Goal: Task Accomplishment & Management: Complete application form

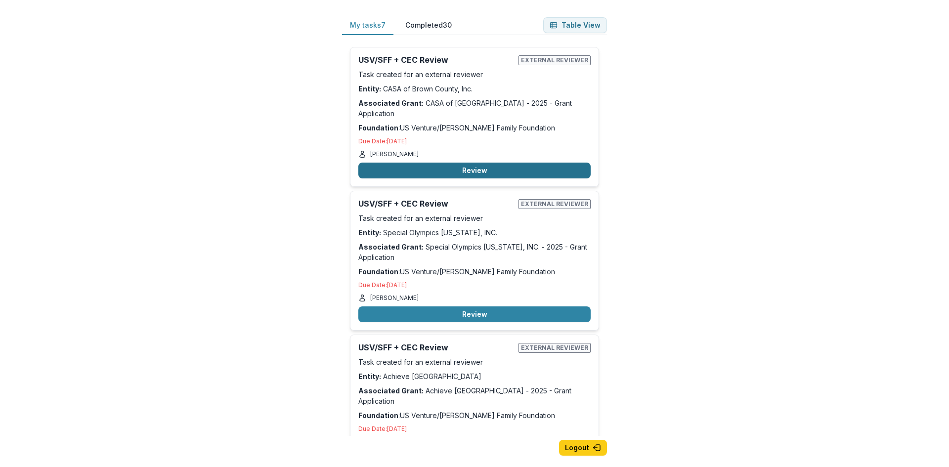
click at [466, 163] on button "Review" at bounding box center [474, 171] width 232 height 16
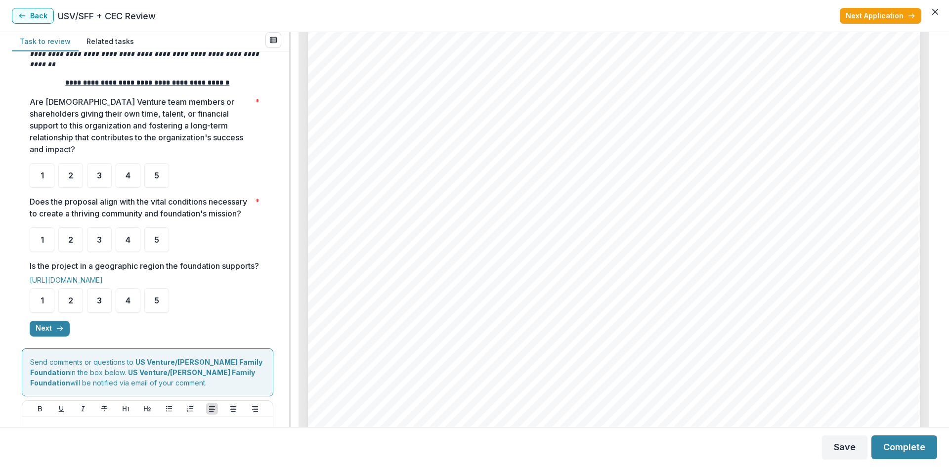
scroll to position [1285, 0]
click at [132, 168] on div "4" at bounding box center [128, 175] width 25 height 25
click at [127, 249] on div "4" at bounding box center [128, 239] width 25 height 25
click at [148, 309] on div "5" at bounding box center [156, 300] width 25 height 25
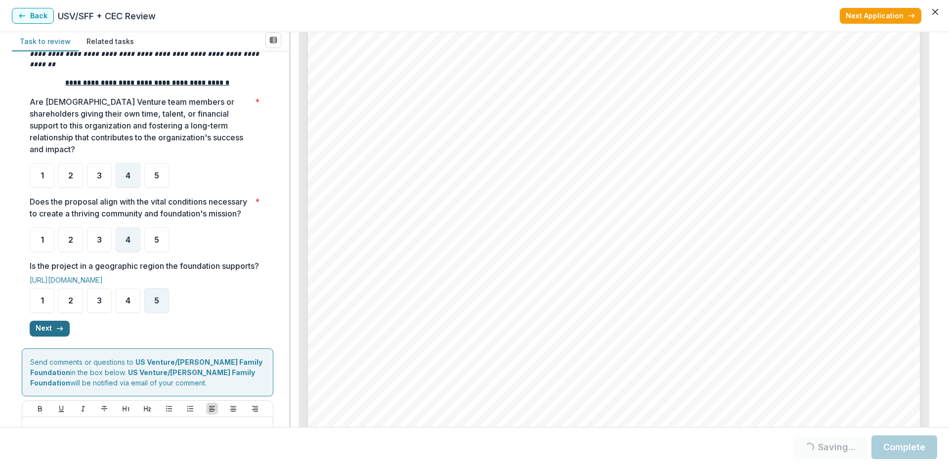
click at [57, 337] on button "Next" at bounding box center [50, 329] width 40 height 16
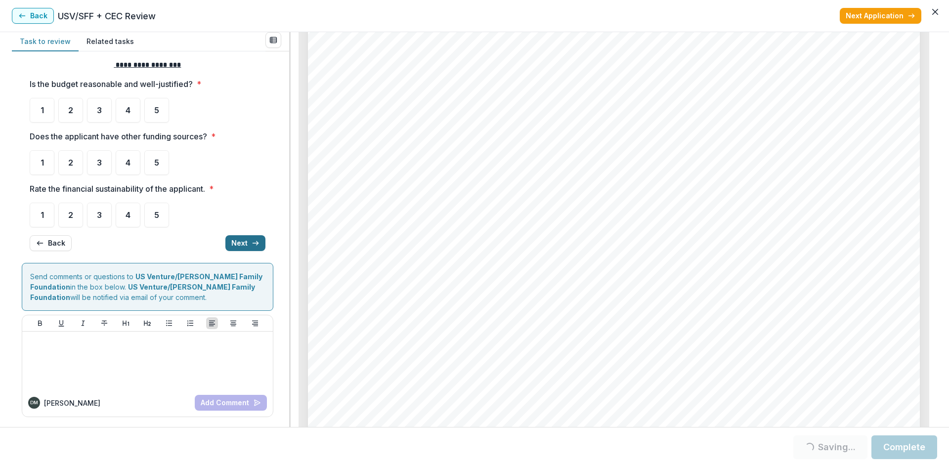
scroll to position [0, 0]
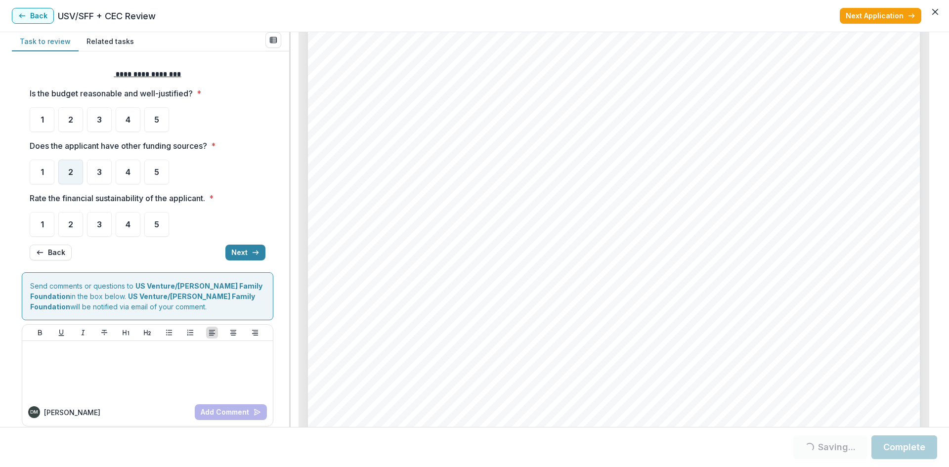
click at [65, 175] on div "2" at bounding box center [70, 172] width 25 height 25
click at [70, 175] on span "2" at bounding box center [70, 172] width 5 height 8
click at [130, 120] on span "4" at bounding box center [128, 120] width 5 height 8
click at [70, 175] on span "2" at bounding box center [70, 172] width 5 height 8
click at [124, 221] on div "4" at bounding box center [128, 224] width 25 height 25
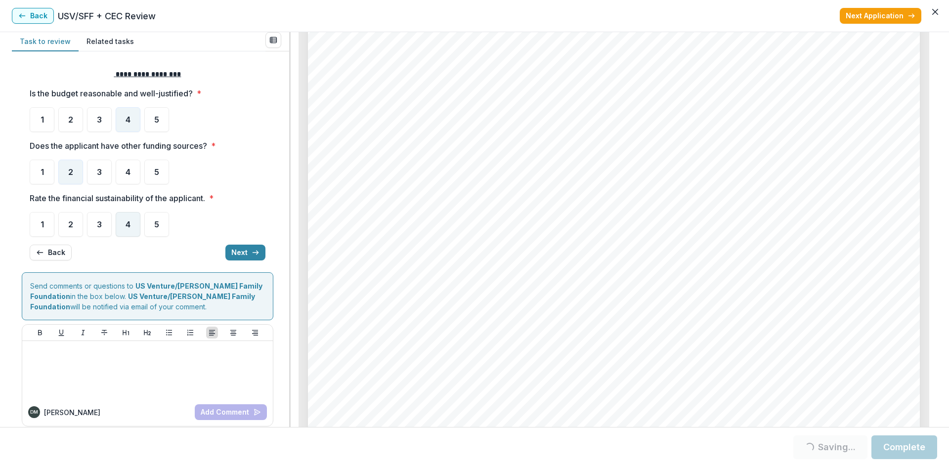
click at [133, 225] on div "4" at bounding box center [128, 224] width 25 height 25
click at [238, 250] on button "Next" at bounding box center [245, 253] width 40 height 16
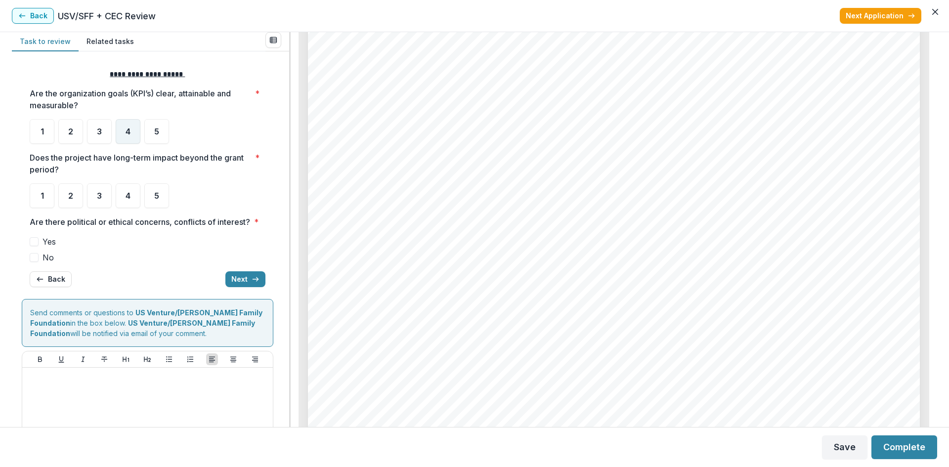
click at [127, 129] on span "4" at bounding box center [128, 131] width 5 height 8
click at [126, 192] on span "4" at bounding box center [128, 196] width 5 height 8
click at [122, 199] on div "4" at bounding box center [128, 195] width 25 height 25
click at [36, 262] on span at bounding box center [34, 257] width 9 height 9
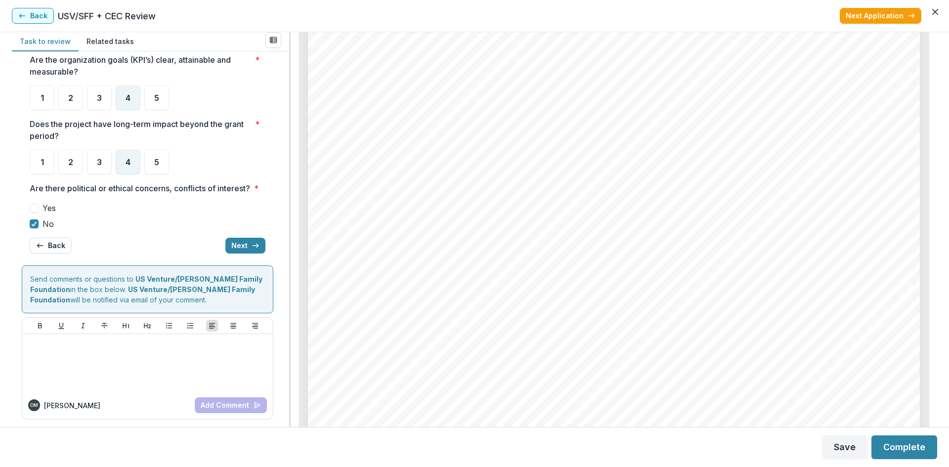
scroll to position [48, 0]
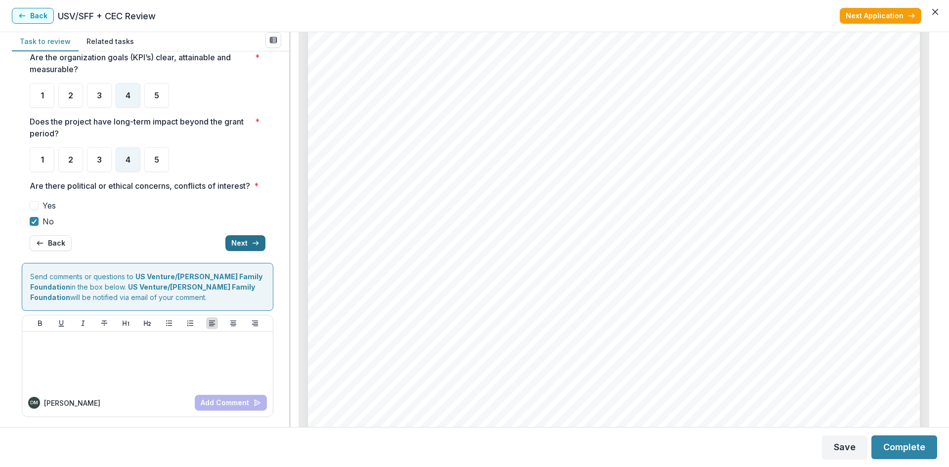
click at [247, 246] on button "Next" at bounding box center [245, 243] width 40 height 16
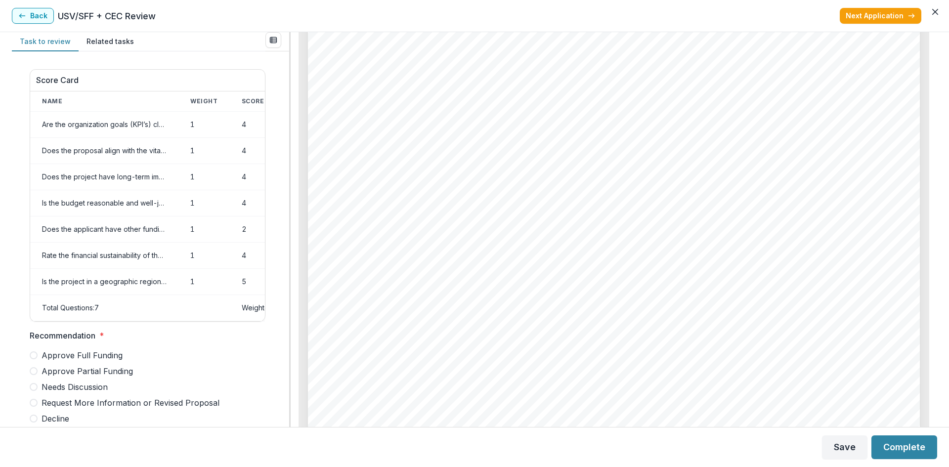
scroll to position [148, 0]
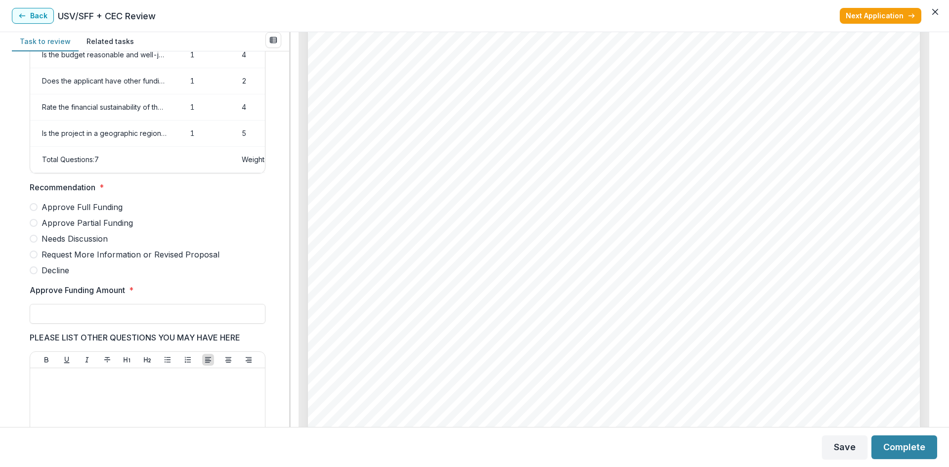
click at [34, 211] on span at bounding box center [34, 207] width 8 height 8
click at [158, 324] on input "Approve Funding Amount *" at bounding box center [148, 314] width 236 height 20
type input "*******"
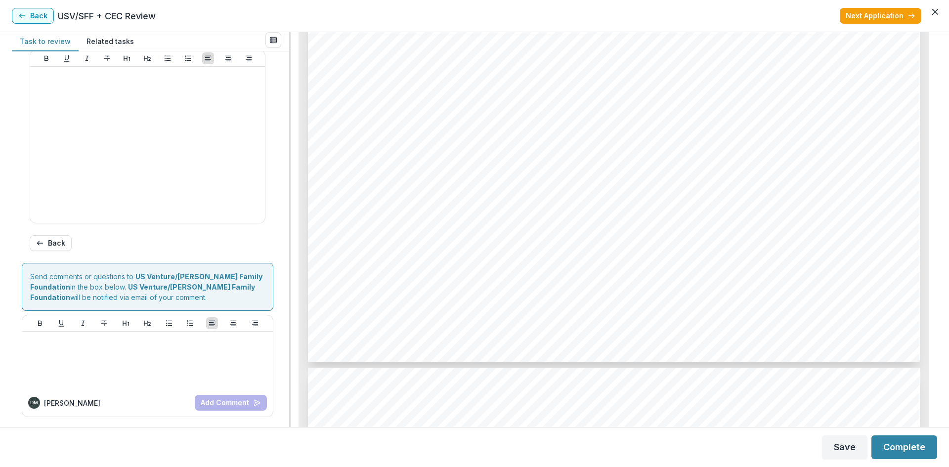
scroll to position [1680, 0]
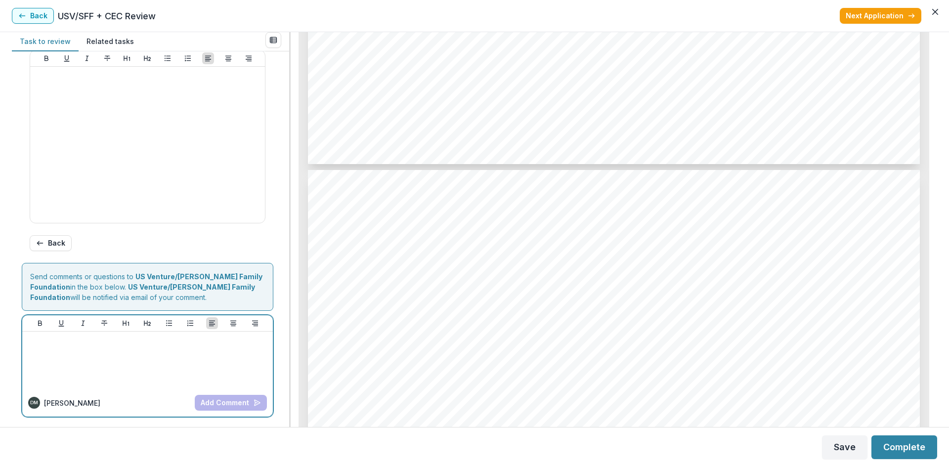
click at [117, 360] on div at bounding box center [147, 360] width 243 height 49
click at [230, 403] on button "Add Comment" at bounding box center [231, 403] width 72 height 16
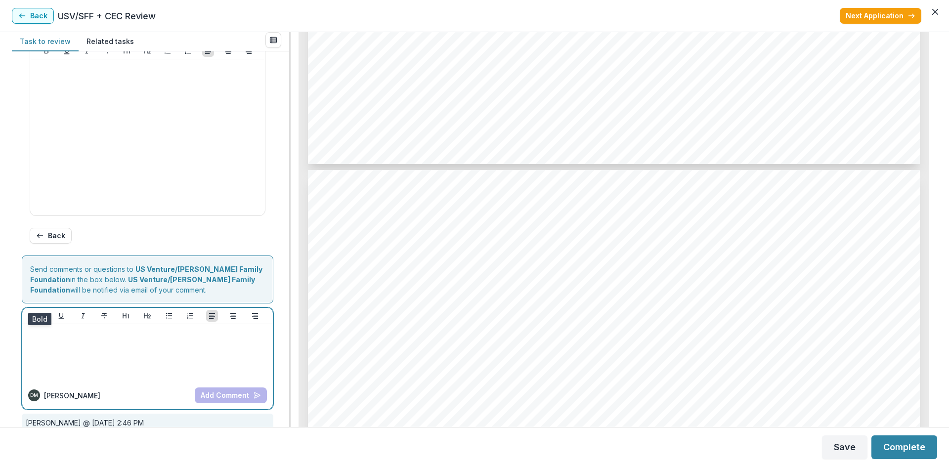
scroll to position [495, 0]
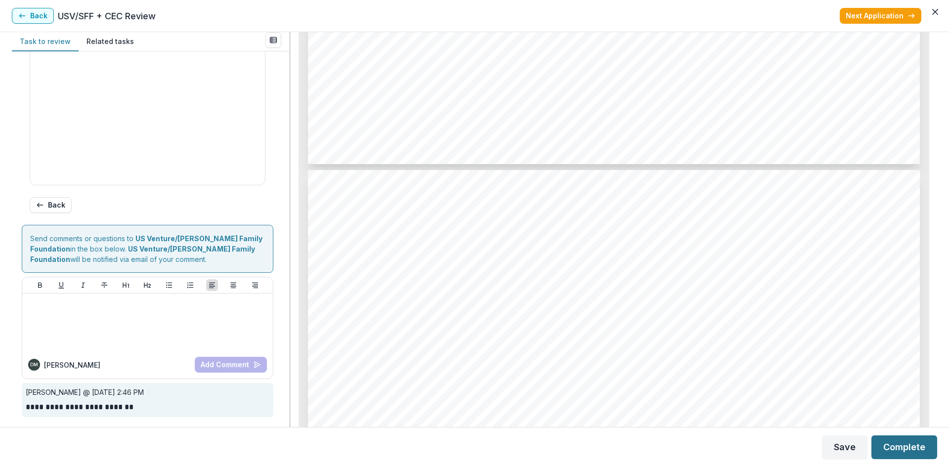
click at [898, 443] on button "Complete" at bounding box center [904, 447] width 66 height 24
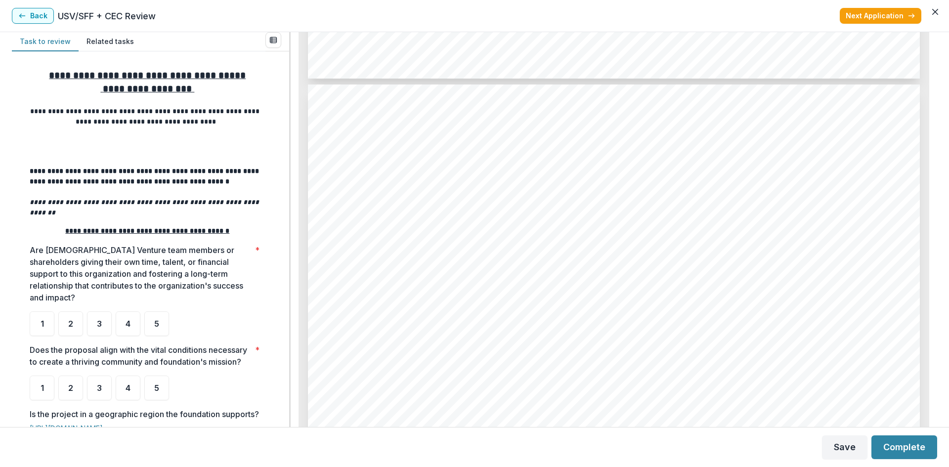
scroll to position [1779, 0]
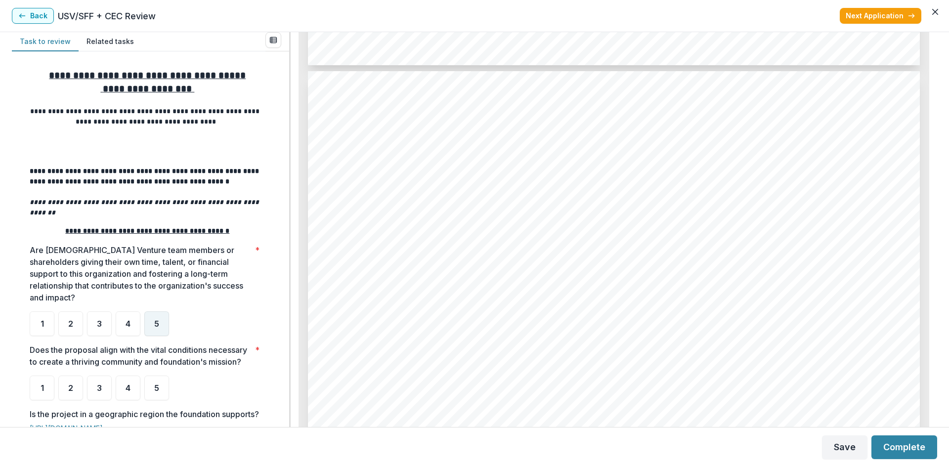
click at [159, 320] on span "5" at bounding box center [156, 324] width 5 height 8
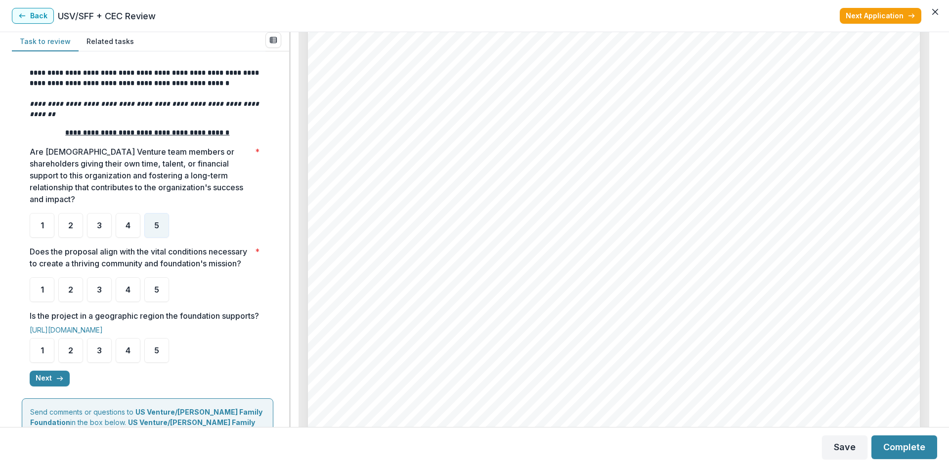
scroll to position [99, 0]
click at [127, 289] on span "4" at bounding box center [128, 289] width 5 height 8
click at [158, 354] on span "5" at bounding box center [156, 350] width 5 height 8
click at [156, 354] on span "5" at bounding box center [156, 350] width 5 height 8
click at [155, 362] on div "5" at bounding box center [156, 350] width 25 height 25
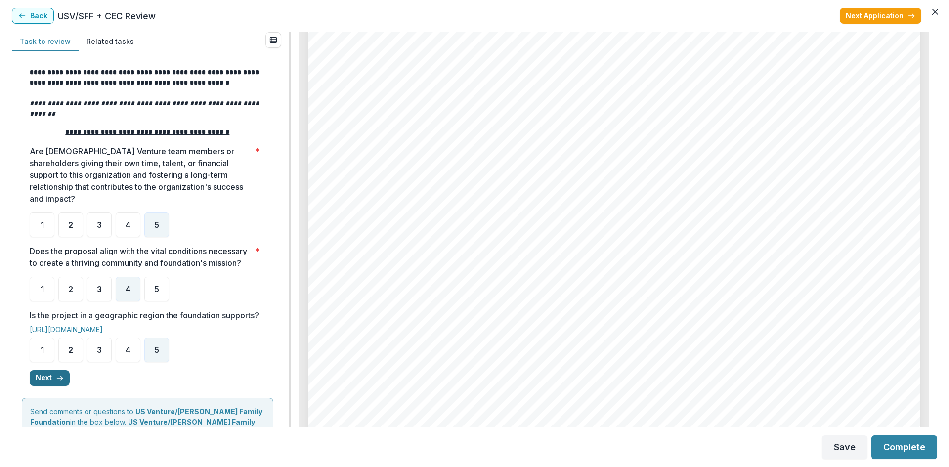
click at [45, 386] on button "Next" at bounding box center [50, 378] width 40 height 16
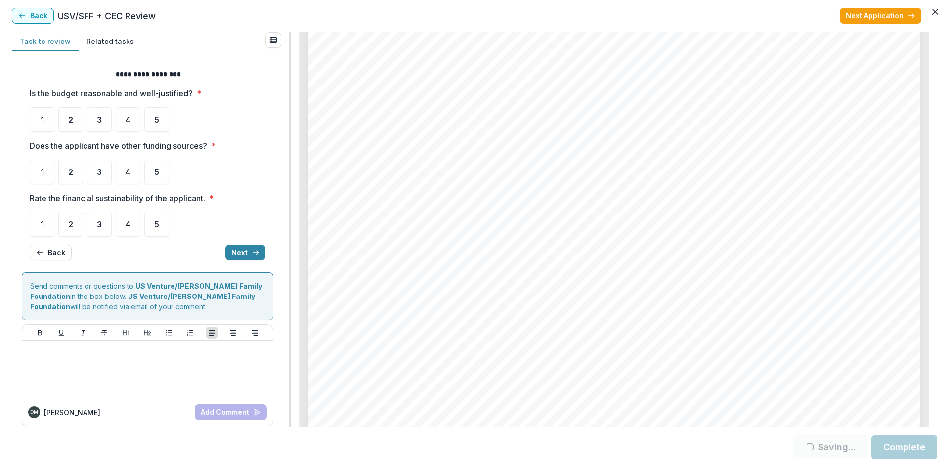
scroll to position [3509, 0]
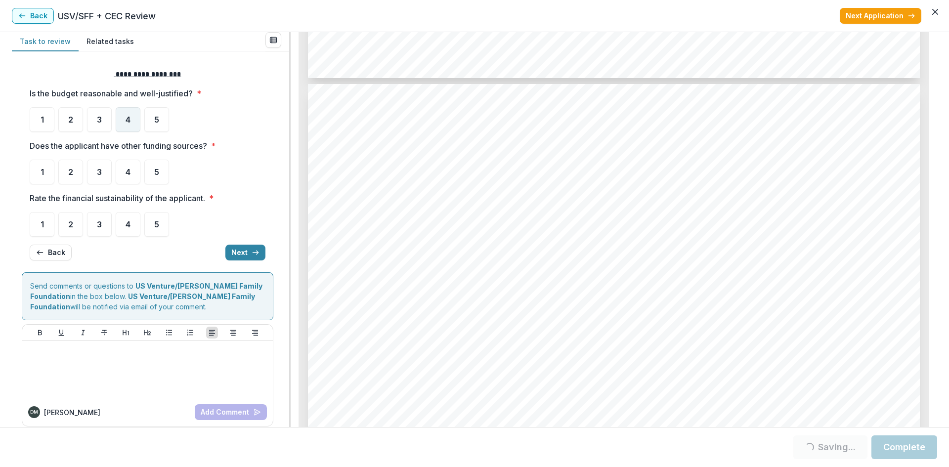
click at [127, 119] on span "4" at bounding box center [128, 120] width 5 height 8
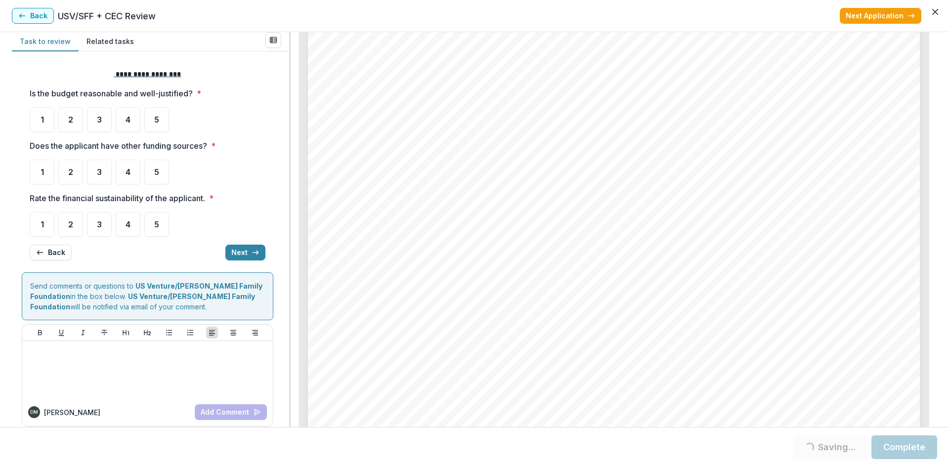
scroll to position [3657, 0]
click at [129, 122] on span "4" at bounding box center [128, 120] width 5 height 8
click at [99, 173] on span "3" at bounding box center [99, 172] width 5 height 8
click at [126, 225] on span "4" at bounding box center [128, 224] width 5 height 8
click at [129, 227] on span "4" at bounding box center [128, 224] width 5 height 8
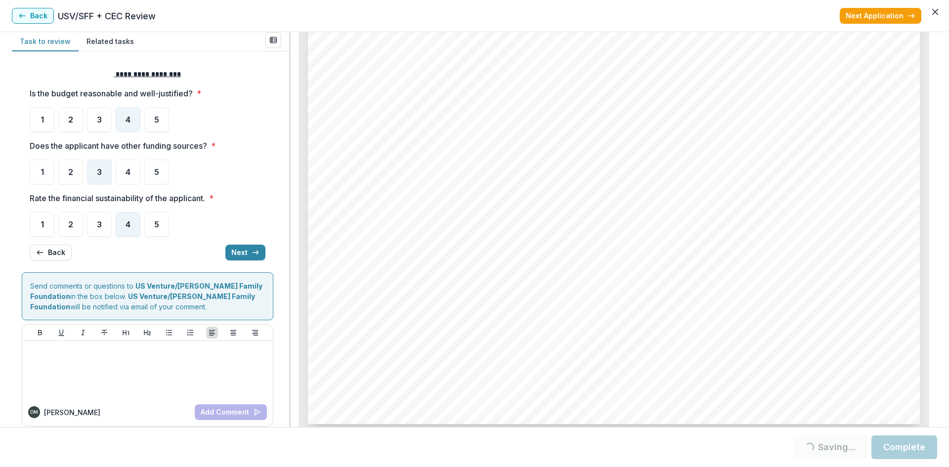
scroll to position [2817, 0]
drag, startPoint x: 937, startPoint y: 227, endPoint x: 948, endPoint y: 134, distance: 93.0
click at [948, 134] on div "**********" at bounding box center [474, 229] width 949 height 395
click at [233, 252] on button "Next" at bounding box center [245, 253] width 40 height 16
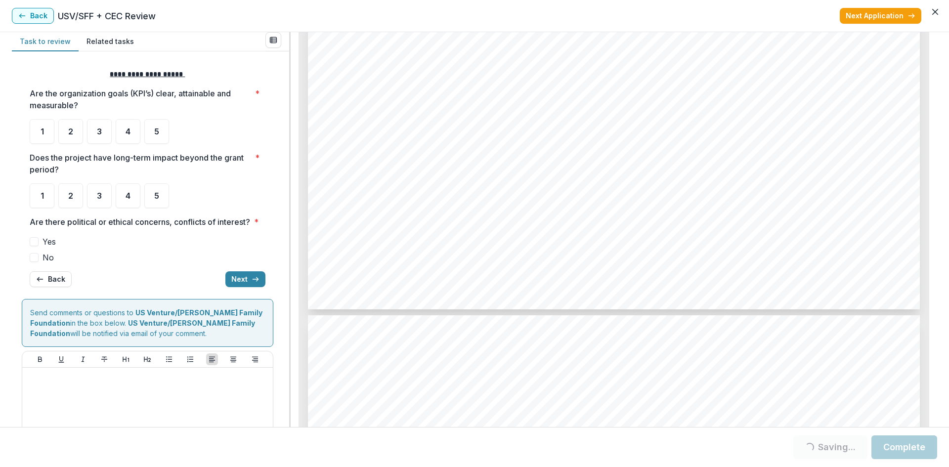
scroll to position [3524, 0]
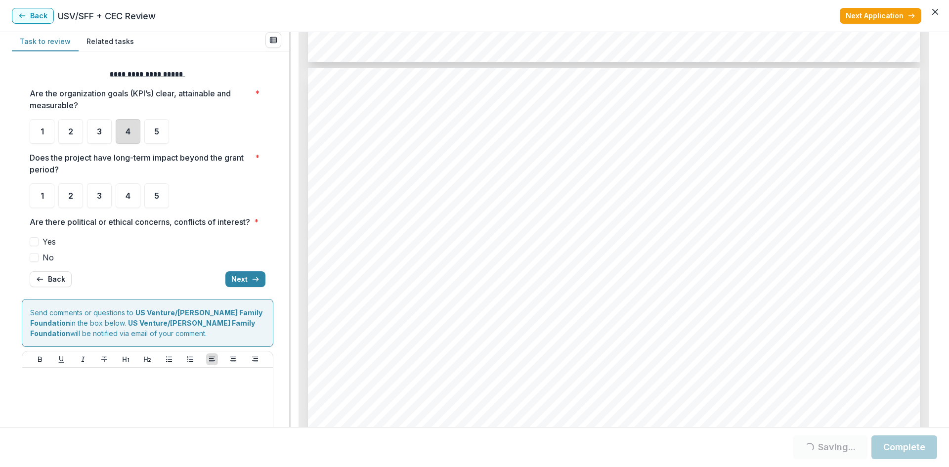
click at [123, 130] on div "4" at bounding box center [128, 131] width 25 height 25
click at [130, 134] on span "4" at bounding box center [128, 131] width 5 height 8
click at [158, 196] on span "5" at bounding box center [156, 196] width 5 height 8
click at [154, 193] on span "5" at bounding box center [156, 196] width 5 height 8
click at [162, 199] on div "5" at bounding box center [156, 195] width 25 height 25
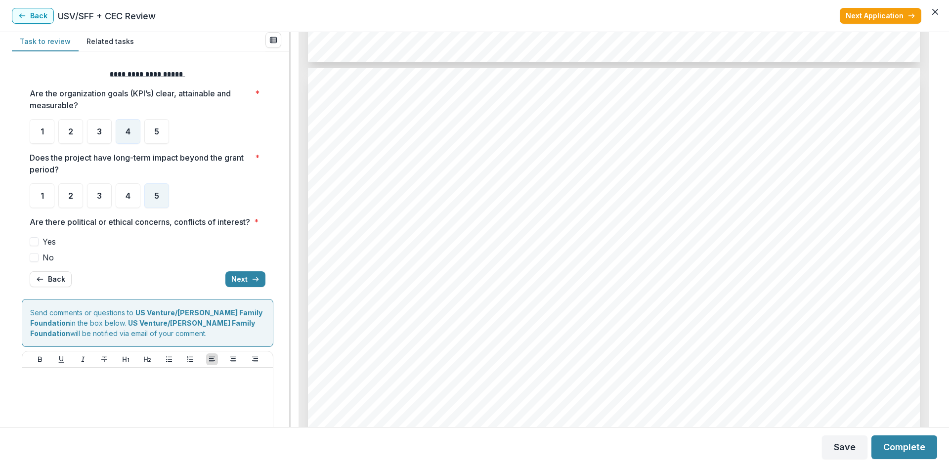
click at [36, 262] on span at bounding box center [34, 257] width 9 height 9
click at [247, 287] on button "Next" at bounding box center [245, 279] width 40 height 16
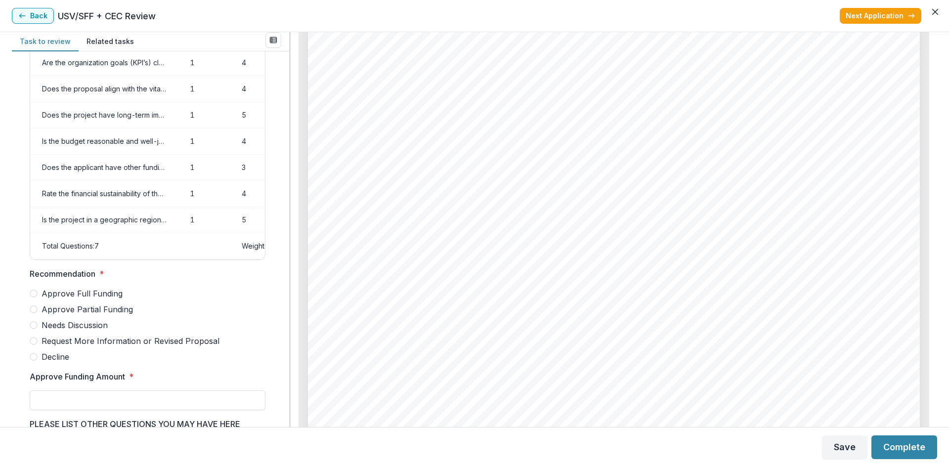
scroll to position [3178, 0]
click at [34, 297] on span at bounding box center [34, 294] width 8 height 8
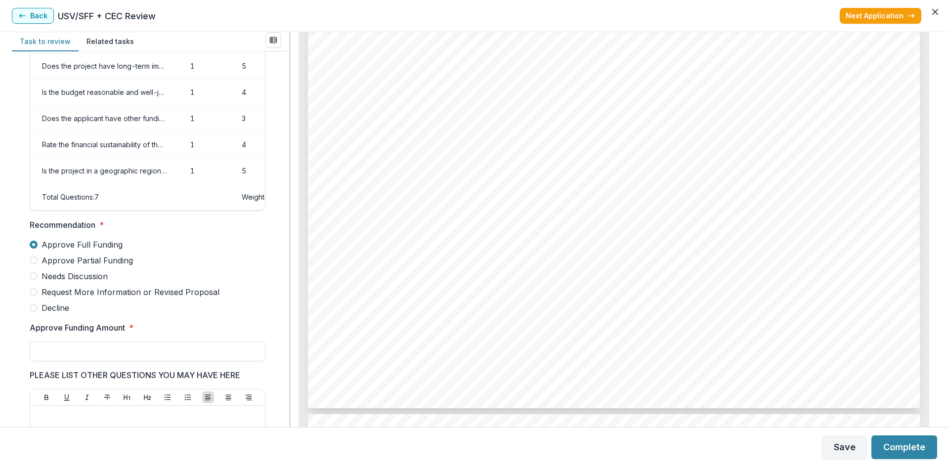
scroll to position [161, 0]
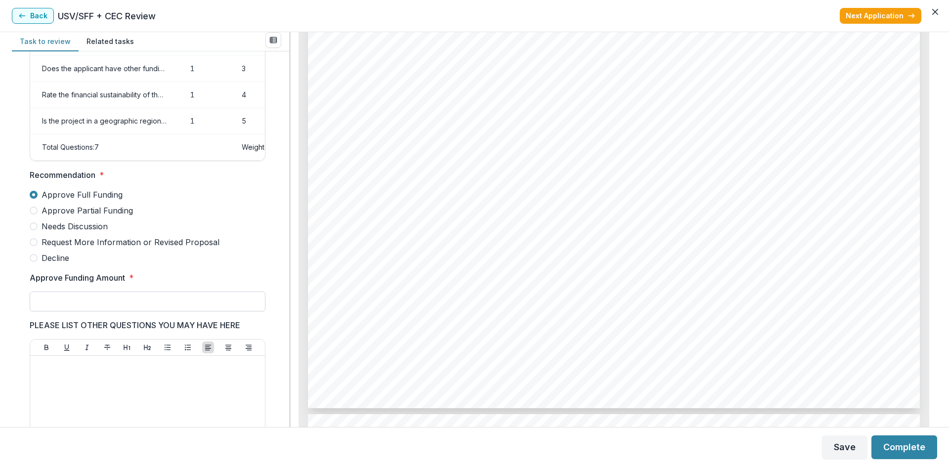
click at [86, 308] on input "Approve Funding Amount *" at bounding box center [148, 302] width 236 height 20
type input "*******"
click at [234, 248] on label "Request More Information or Revised Proposal" at bounding box center [148, 242] width 236 height 12
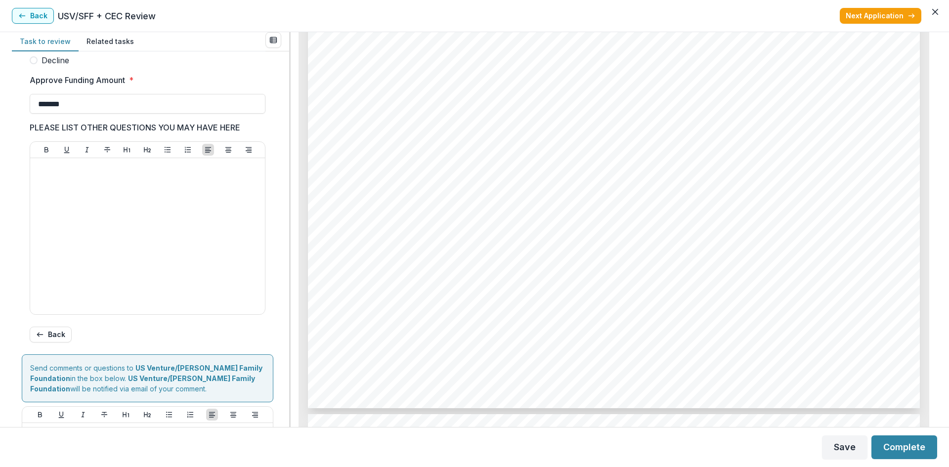
scroll to position [457, 0]
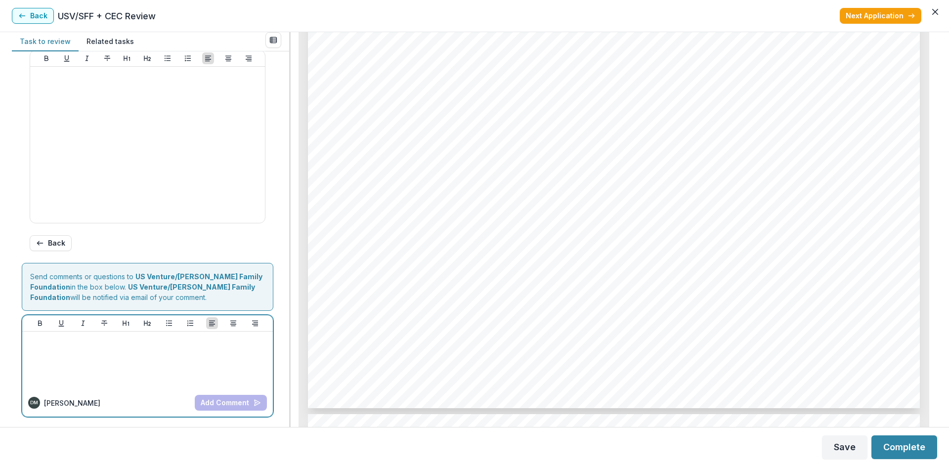
click at [108, 352] on div at bounding box center [147, 360] width 243 height 49
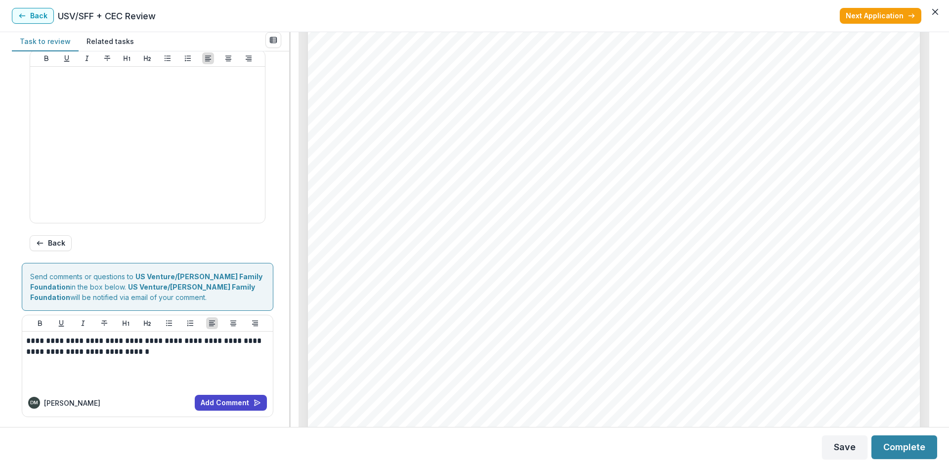
scroll to position [5182, 0]
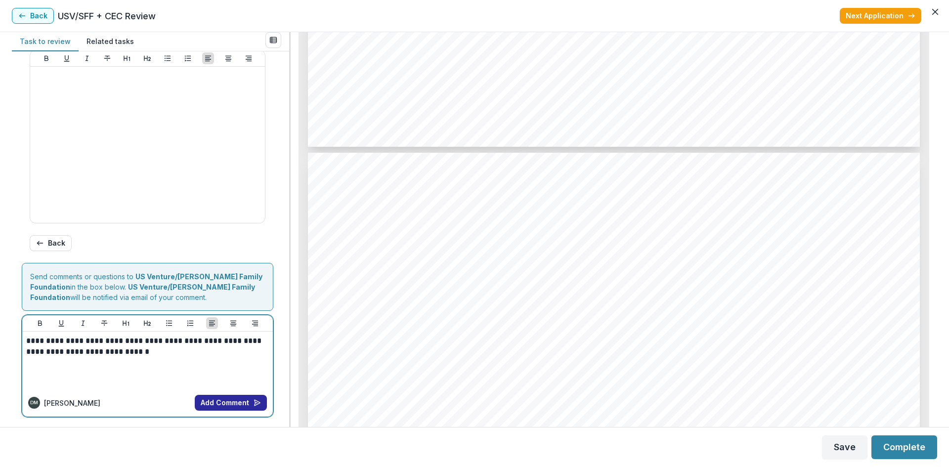
click at [224, 403] on button "Add Comment" at bounding box center [231, 403] width 72 height 16
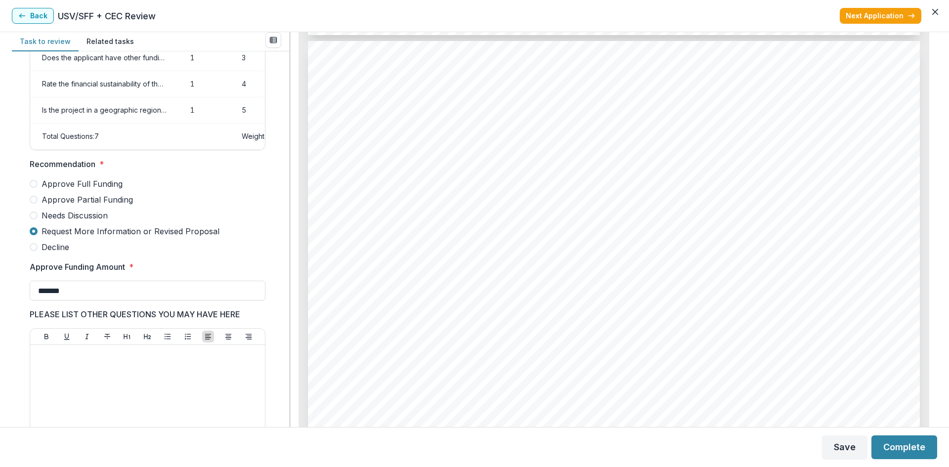
scroll to position [161, 0]
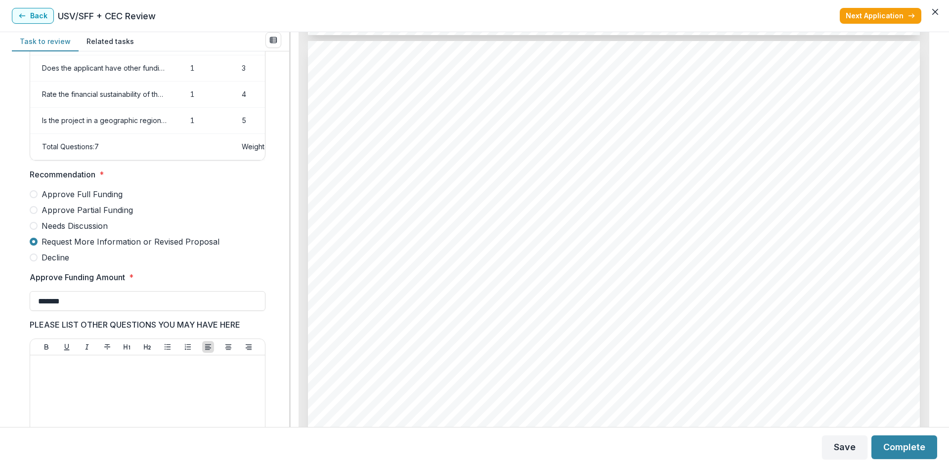
click at [32, 198] on span at bounding box center [34, 194] width 8 height 8
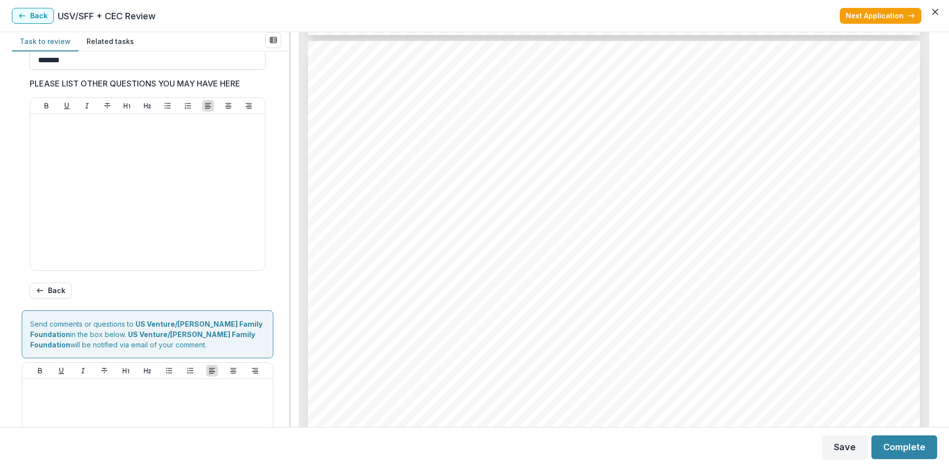
scroll to position [507, 0]
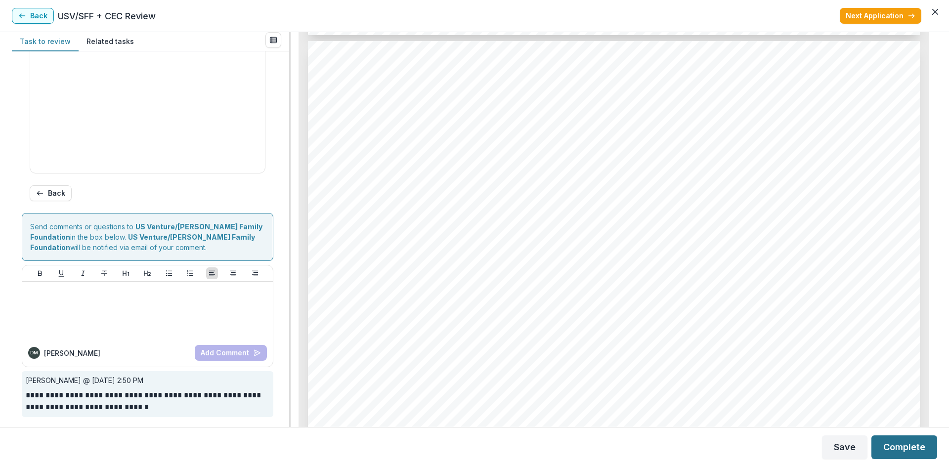
click at [911, 444] on button "Complete" at bounding box center [904, 447] width 66 height 24
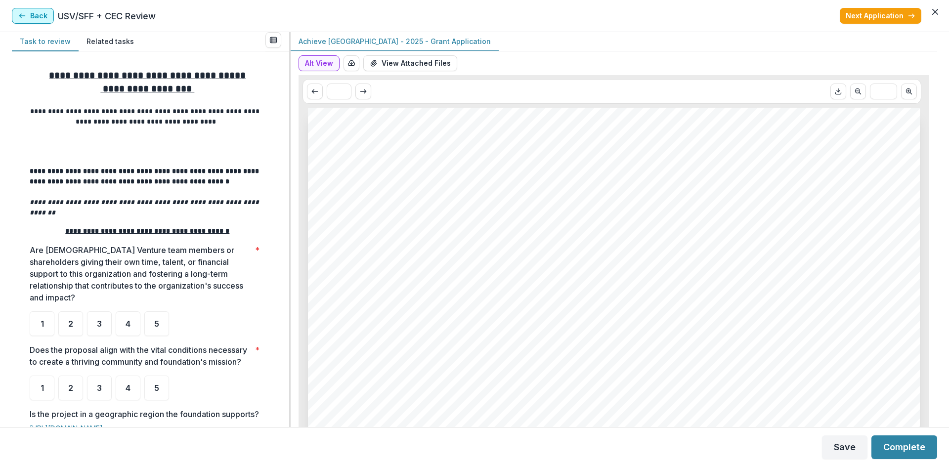
click at [29, 20] on button "Back" at bounding box center [33, 16] width 42 height 16
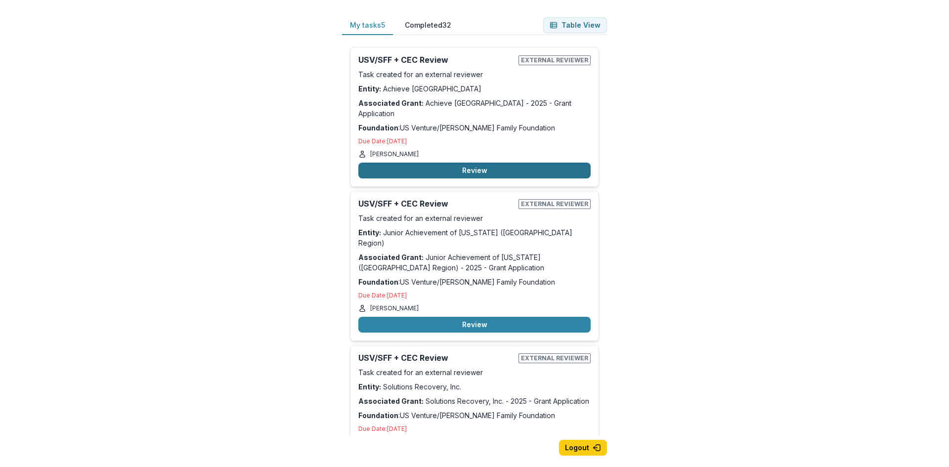
click at [472, 163] on button "Review" at bounding box center [474, 171] width 232 height 16
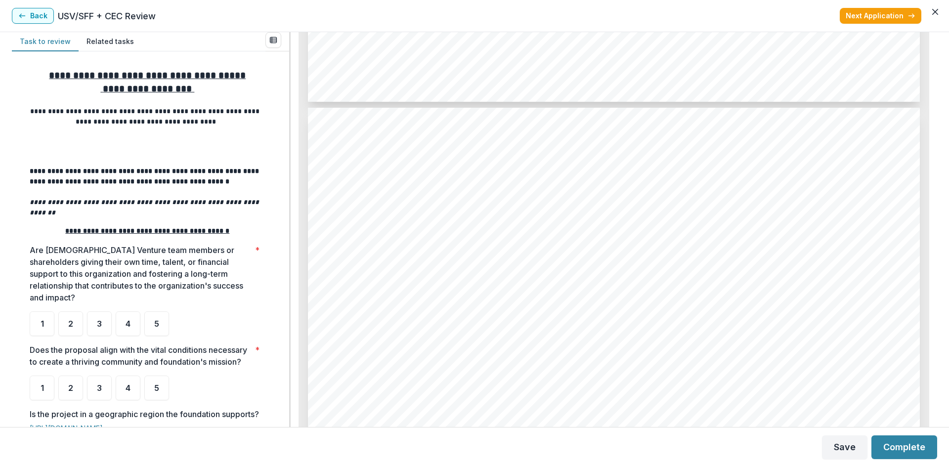
scroll to position [1779, 0]
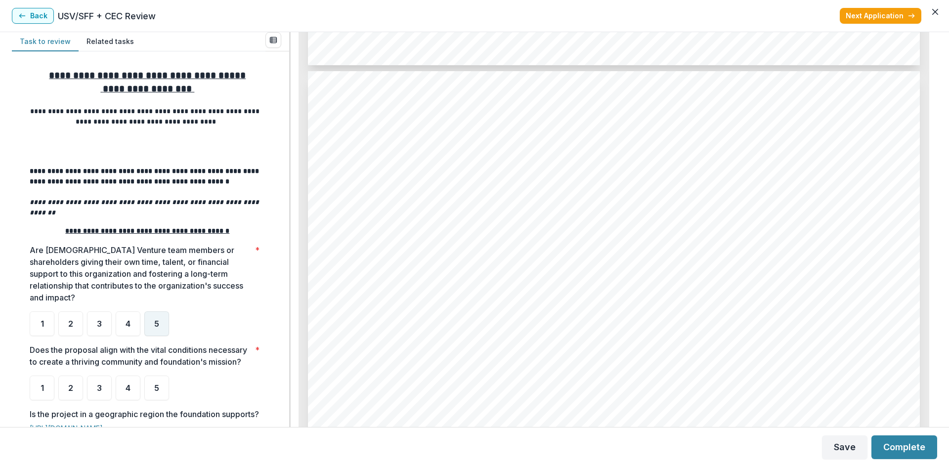
click at [160, 312] on div "5" at bounding box center [156, 323] width 25 height 25
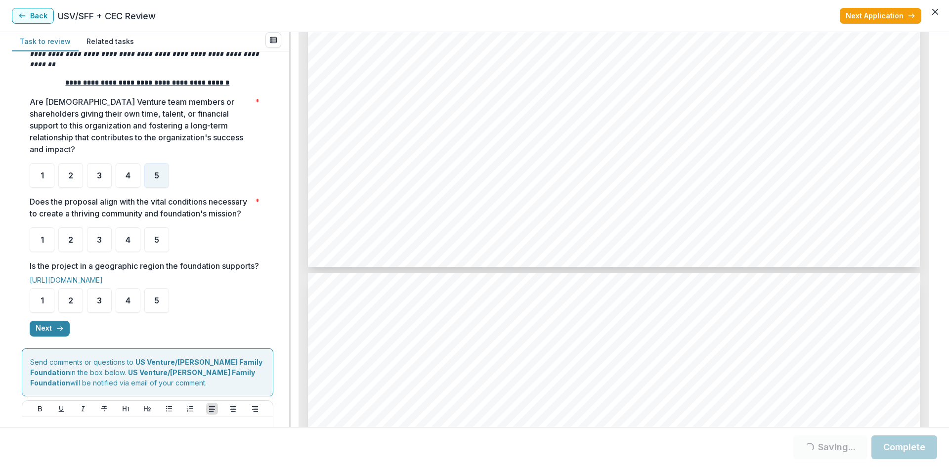
scroll to position [4250, 0]
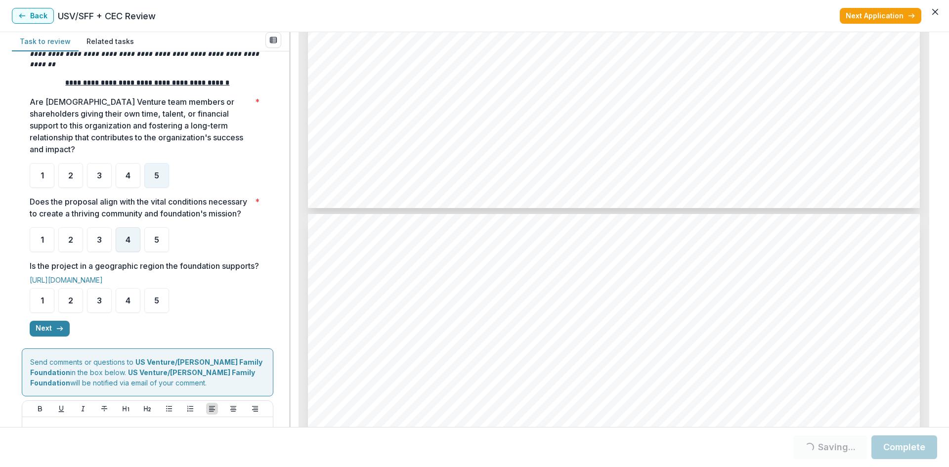
click at [128, 243] on span "4" at bounding box center [128, 240] width 5 height 8
click at [123, 247] on div "4" at bounding box center [128, 239] width 25 height 25
click at [123, 241] on div "4" at bounding box center [128, 239] width 25 height 25
click at [130, 248] on div "4" at bounding box center [128, 239] width 25 height 25
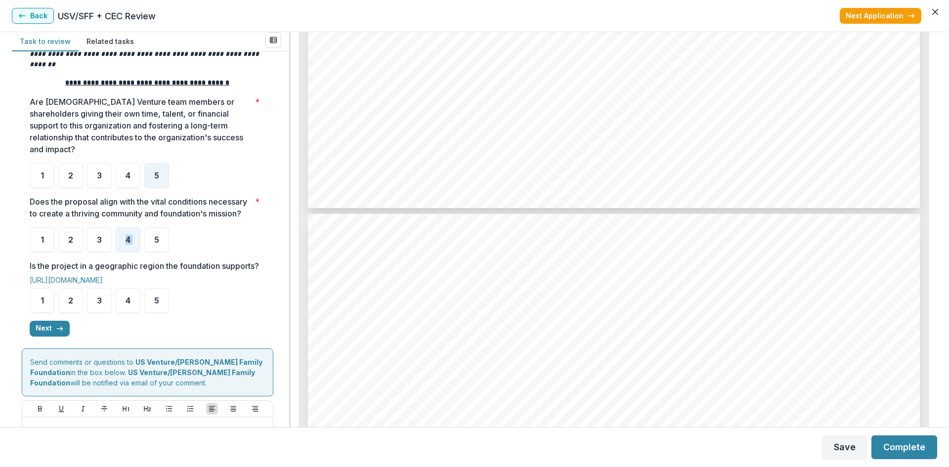
click at [130, 248] on div "4" at bounding box center [128, 239] width 25 height 25
click at [264, 281] on div "**********" at bounding box center [148, 128] width 252 height 431
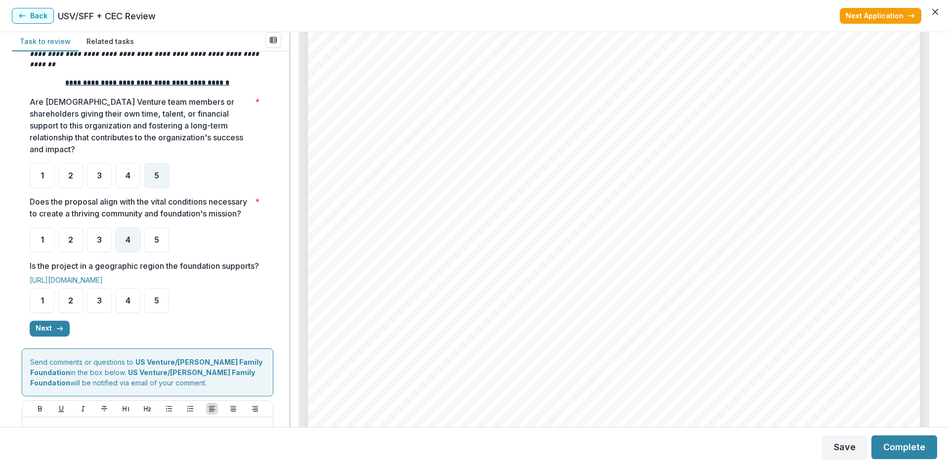
scroll to position [3953, 0]
click at [158, 304] on span "5" at bounding box center [156, 301] width 5 height 8
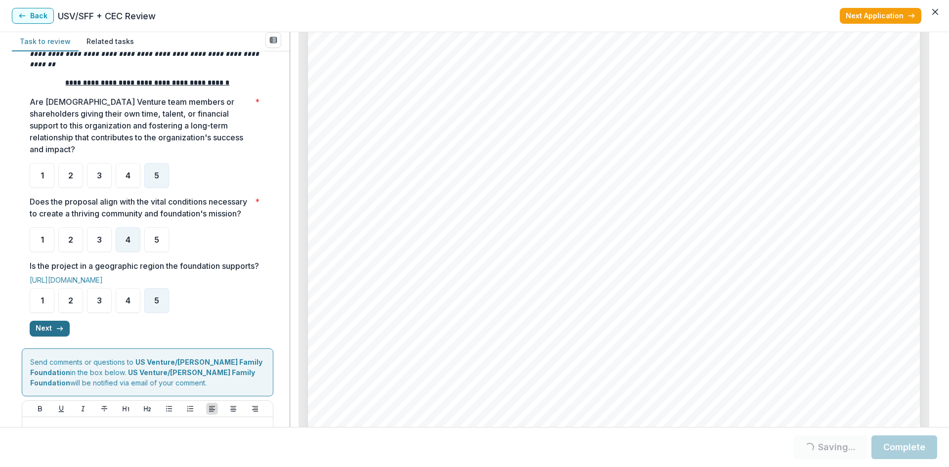
click at [56, 333] on icon "button" at bounding box center [60, 329] width 8 height 8
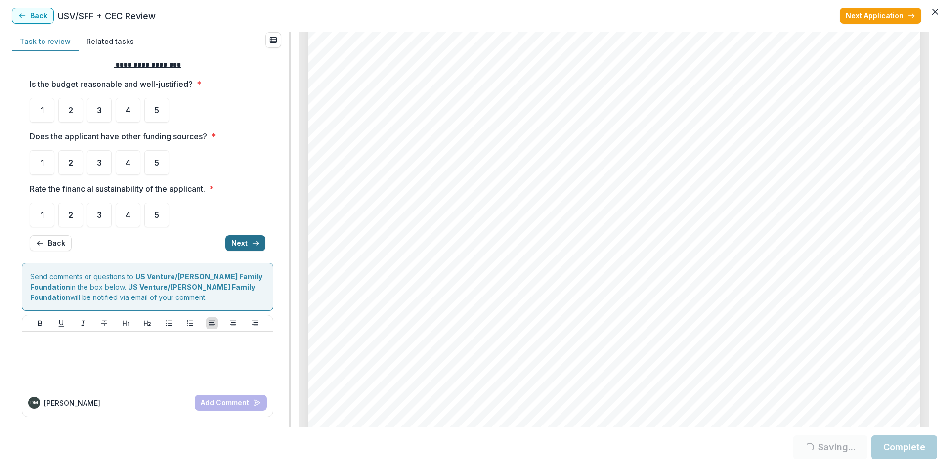
scroll to position [0, 0]
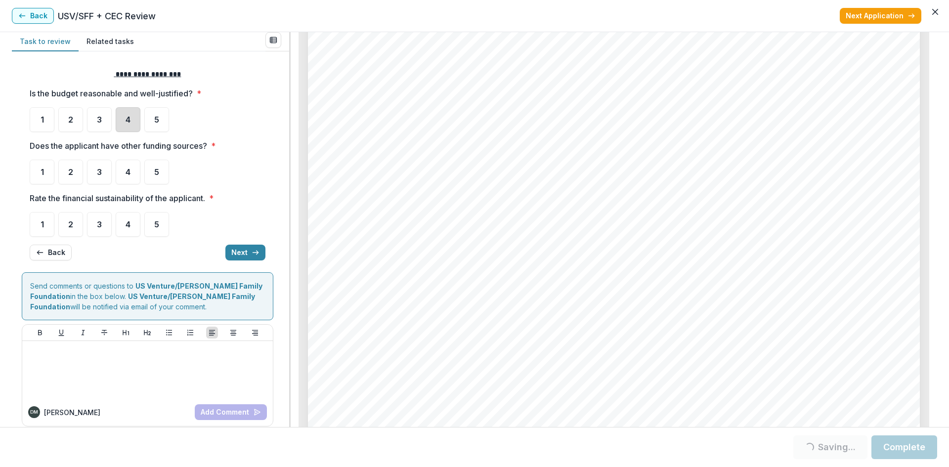
click at [126, 129] on div "4" at bounding box center [128, 119] width 25 height 25
click at [138, 135] on div "**********" at bounding box center [148, 164] width 236 height 207
click at [128, 124] on span "4" at bounding box center [128, 120] width 5 height 8
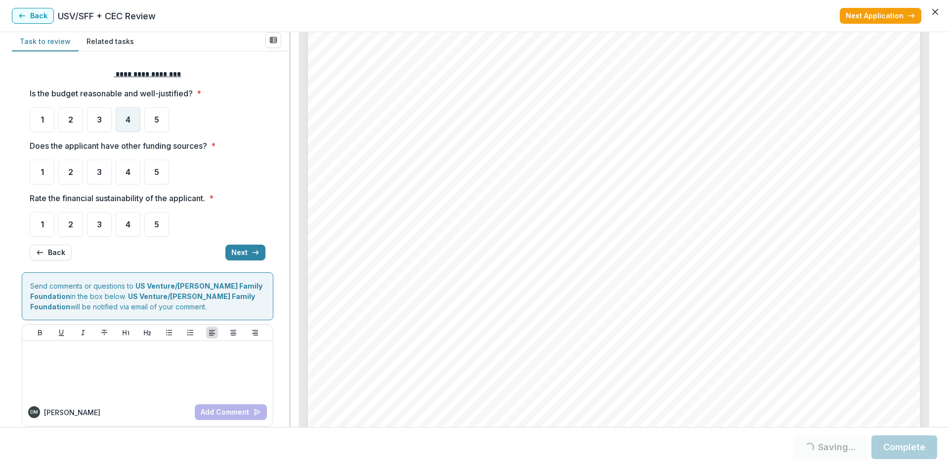
click at [131, 127] on div "4" at bounding box center [128, 119] width 25 height 25
click at [132, 128] on div "4" at bounding box center [128, 119] width 25 height 25
click at [136, 178] on div "4" at bounding box center [128, 172] width 25 height 25
click at [127, 234] on div "4" at bounding box center [128, 224] width 25 height 25
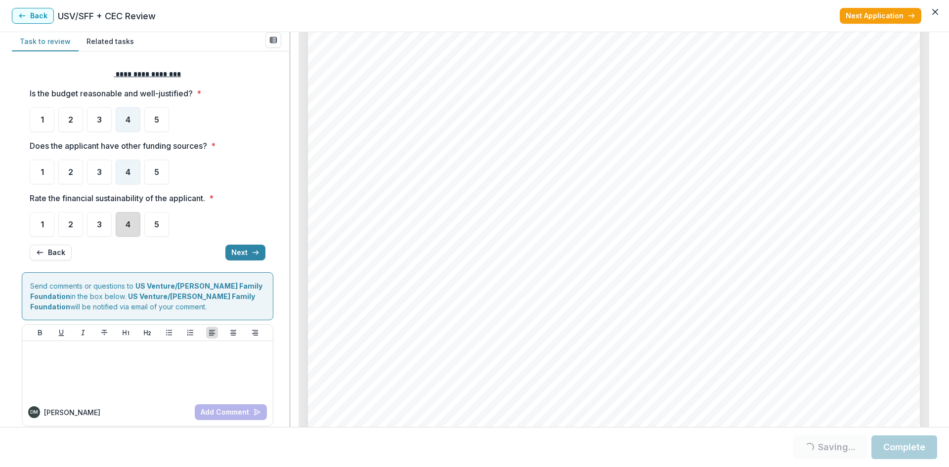
click at [129, 231] on div "4" at bounding box center [128, 224] width 25 height 25
click at [236, 248] on button "Next" at bounding box center [245, 253] width 40 height 16
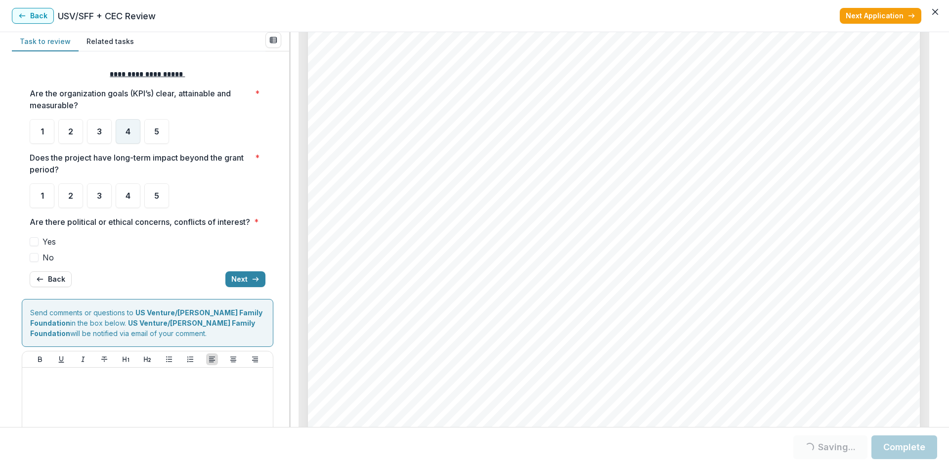
click at [127, 129] on span "4" at bounding box center [128, 131] width 5 height 8
click at [127, 201] on div "4" at bounding box center [128, 195] width 25 height 25
click at [127, 142] on div "4" at bounding box center [128, 131] width 25 height 25
click at [34, 262] on span at bounding box center [34, 257] width 9 height 9
click at [243, 287] on button "Next" at bounding box center [245, 279] width 40 height 16
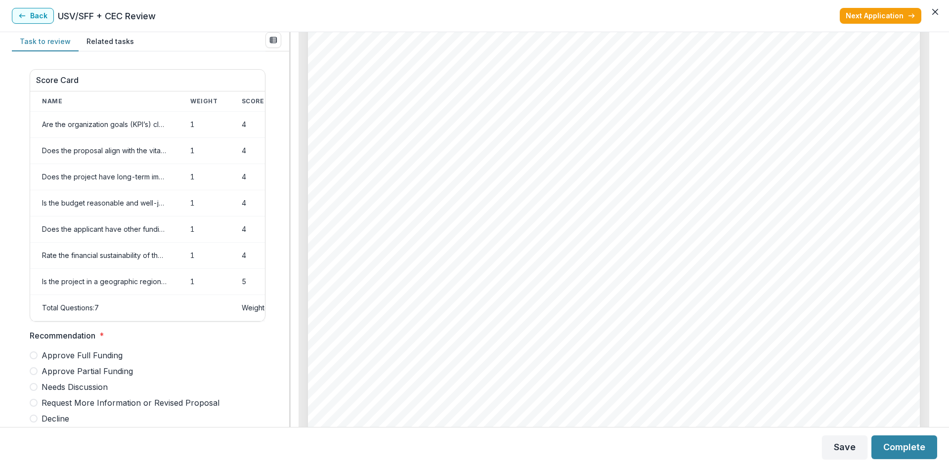
scroll to position [3616, 0]
click at [34, 375] on span at bounding box center [34, 371] width 8 height 8
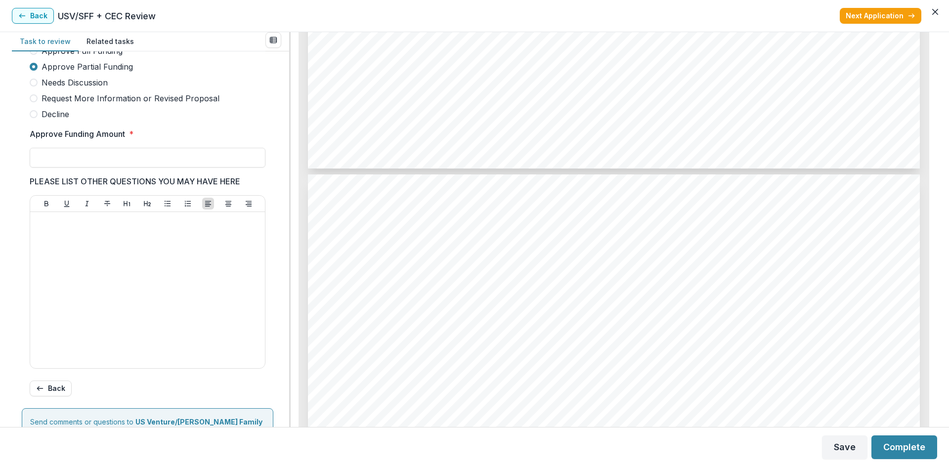
scroll to position [297, 0]
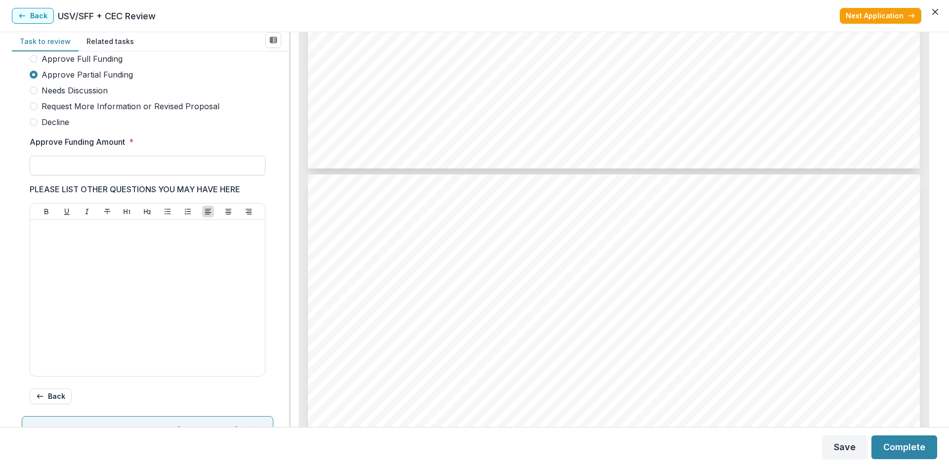
click at [105, 172] on input "Approve Funding Amount *" at bounding box center [148, 166] width 236 height 20
type input "*******"
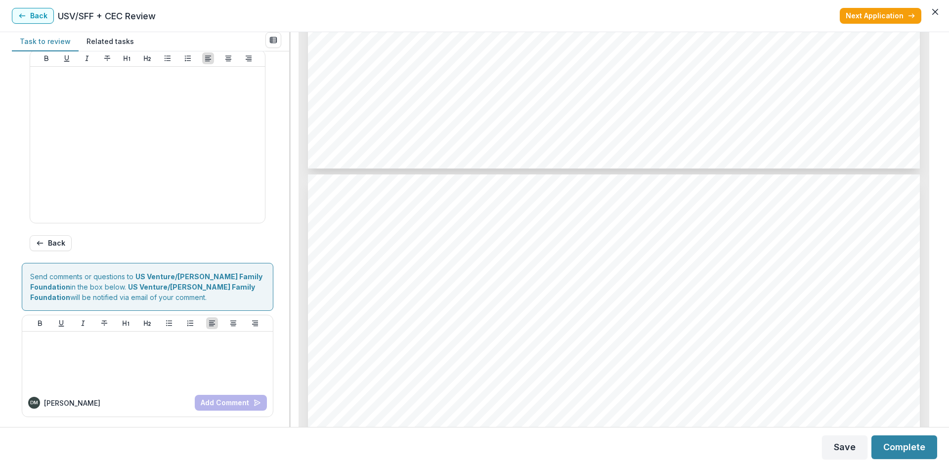
scroll to position [457, 0]
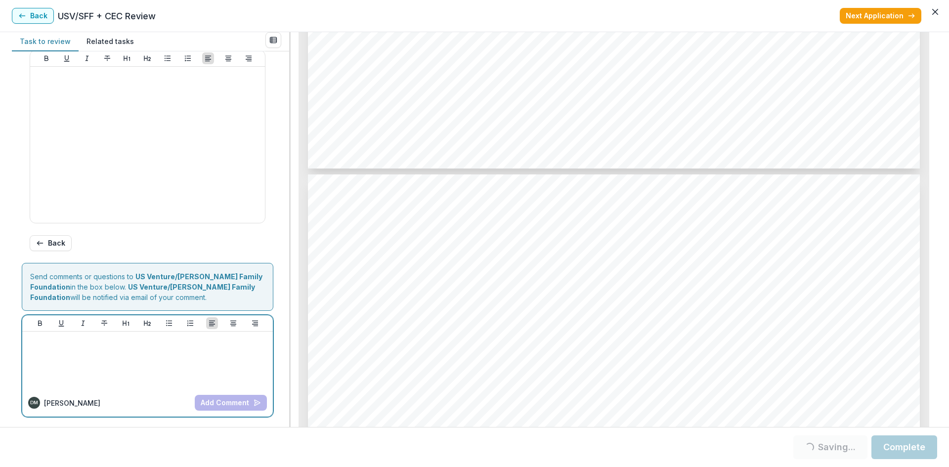
click at [129, 344] on p at bounding box center [147, 341] width 243 height 11
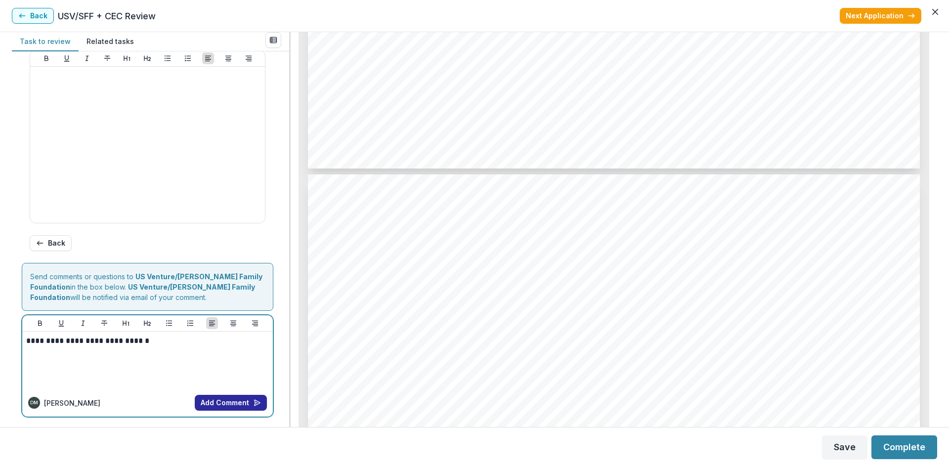
click at [205, 399] on button "Add Comment" at bounding box center [231, 403] width 72 height 16
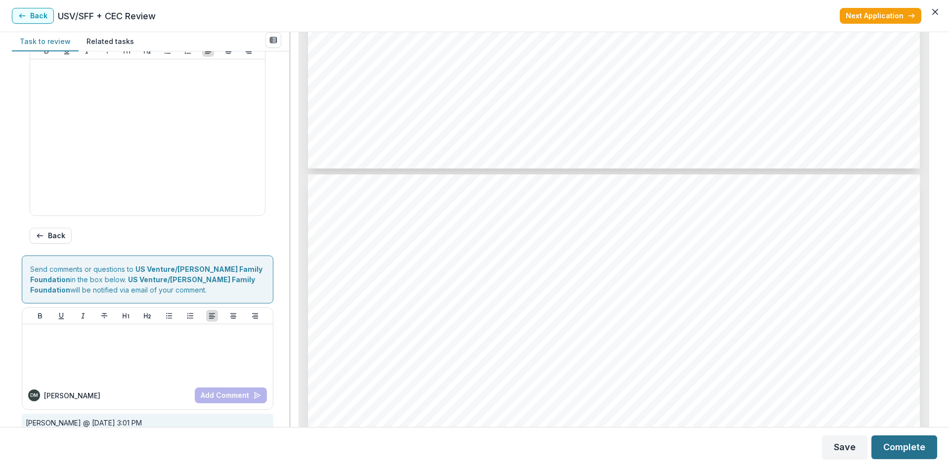
click at [902, 446] on button "Complete" at bounding box center [904, 447] width 66 height 24
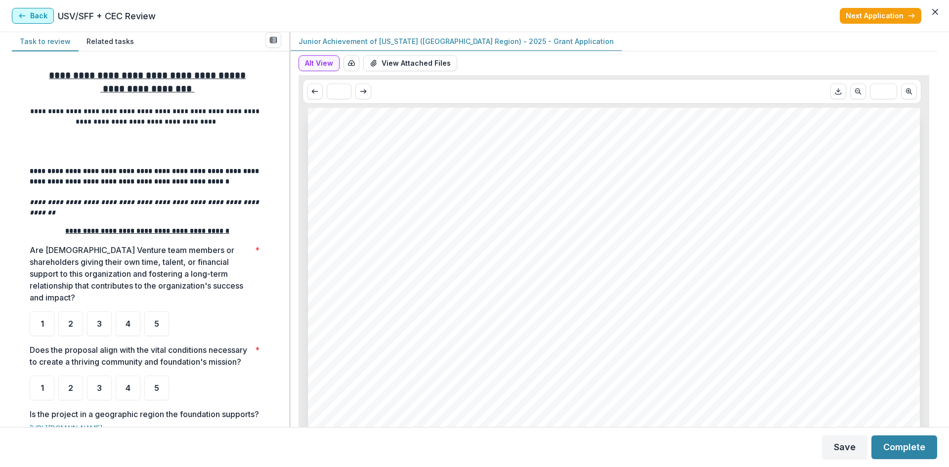
click at [32, 19] on button "Back" at bounding box center [33, 16] width 42 height 16
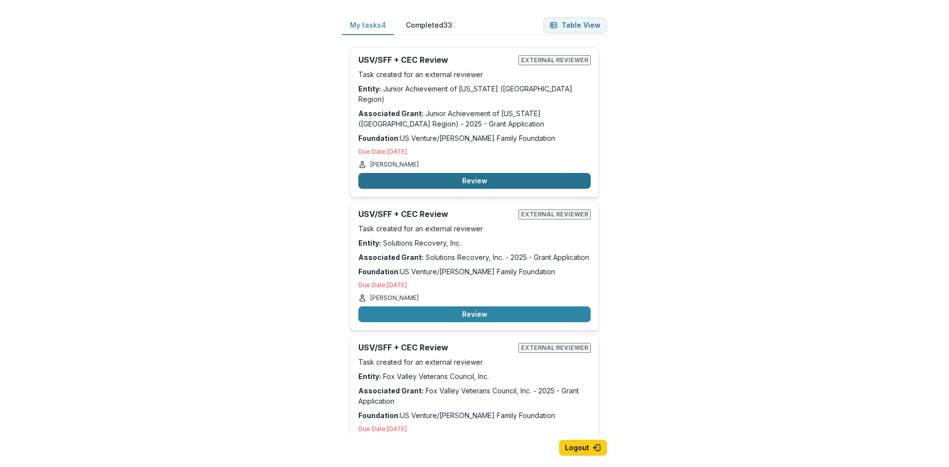
click at [465, 173] on button "Review" at bounding box center [474, 181] width 232 height 16
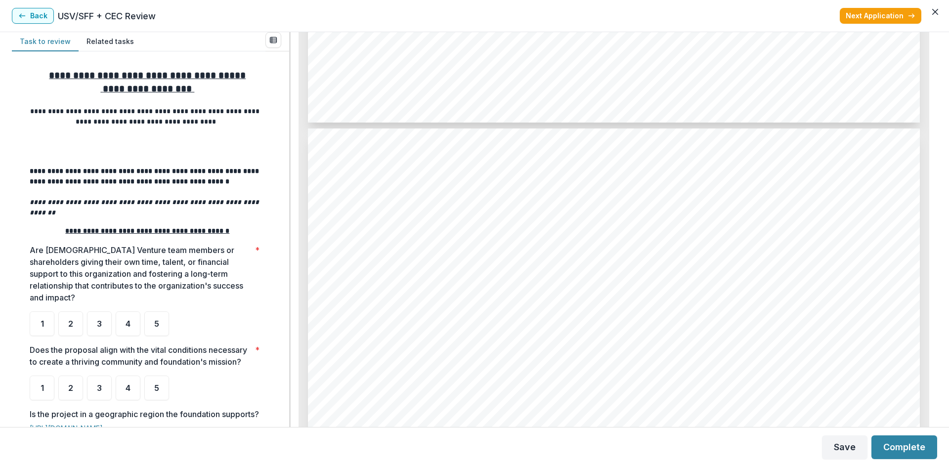
scroll to position [3607, 0]
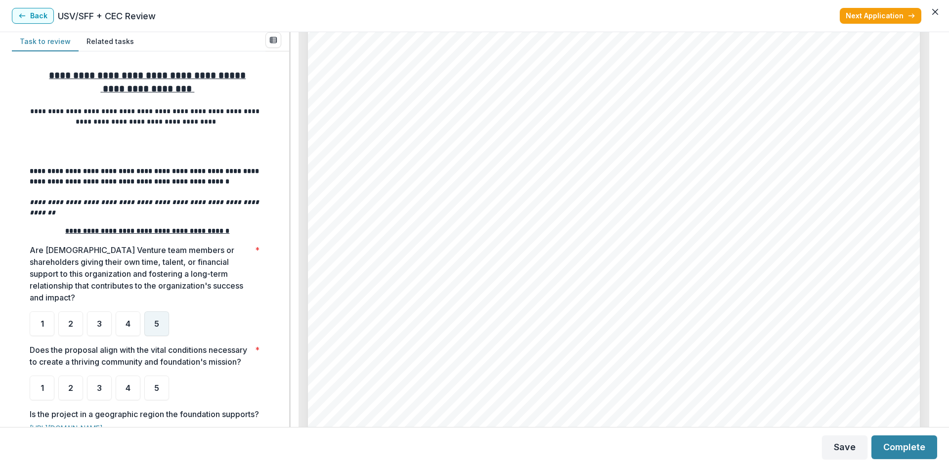
click at [164, 316] on div "5" at bounding box center [156, 323] width 25 height 25
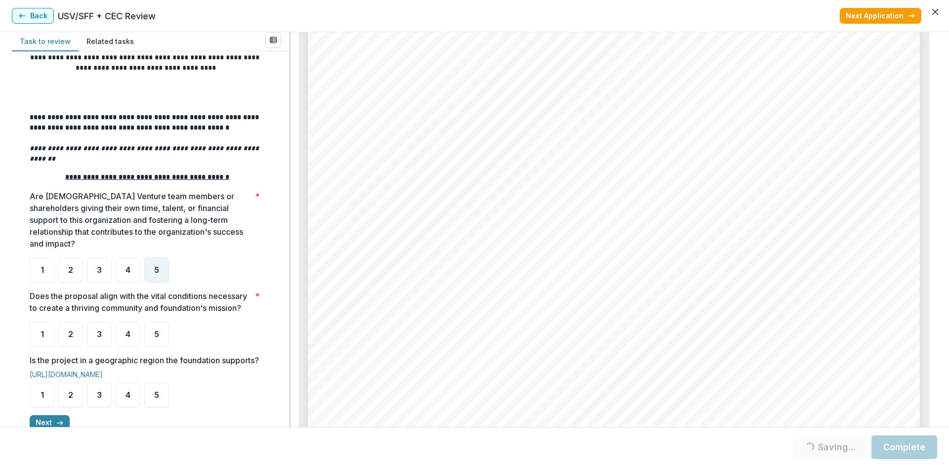
scroll to position [148, 0]
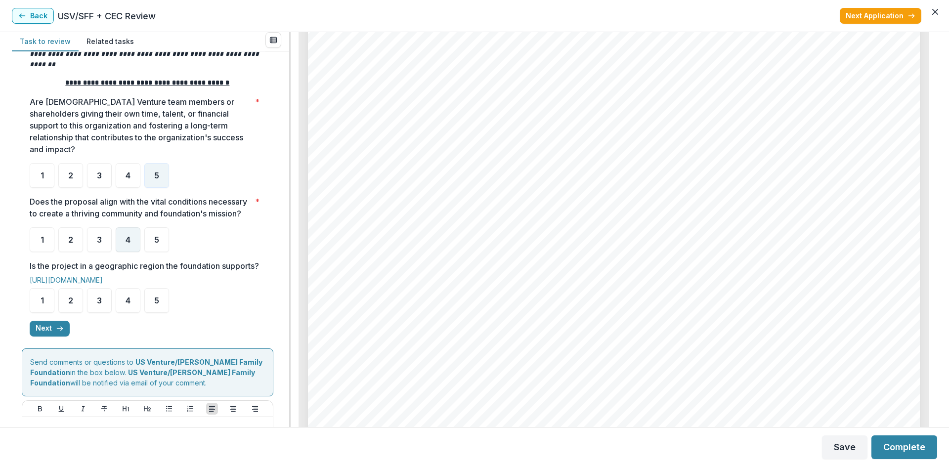
click at [127, 239] on span "4" at bounding box center [128, 240] width 5 height 8
click at [145, 311] on div "5" at bounding box center [156, 300] width 25 height 25
click at [156, 304] on span "5" at bounding box center [156, 301] width 5 height 8
click at [53, 337] on button "Next" at bounding box center [50, 329] width 40 height 16
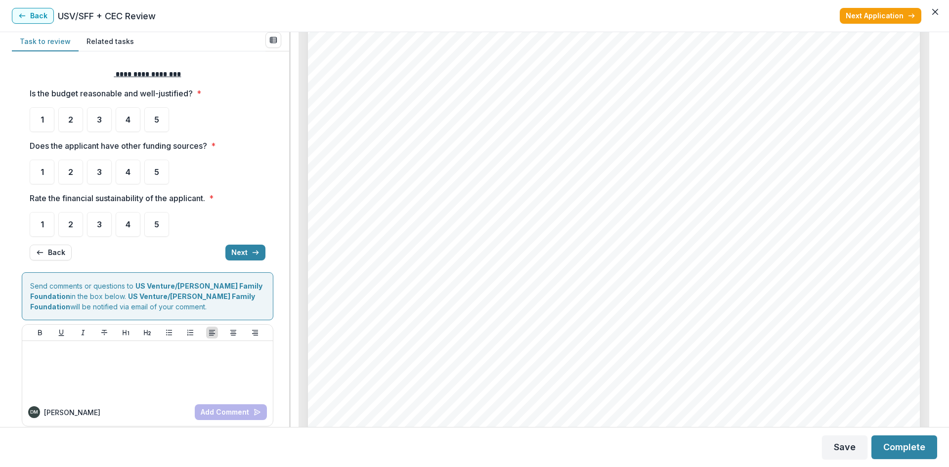
scroll to position [2718, 0]
click at [127, 116] on span "4" at bounding box center [128, 120] width 5 height 8
click at [128, 127] on div "4" at bounding box center [128, 119] width 25 height 25
click at [129, 128] on div "4" at bounding box center [128, 119] width 25 height 25
click at [153, 171] on div "5" at bounding box center [156, 172] width 25 height 25
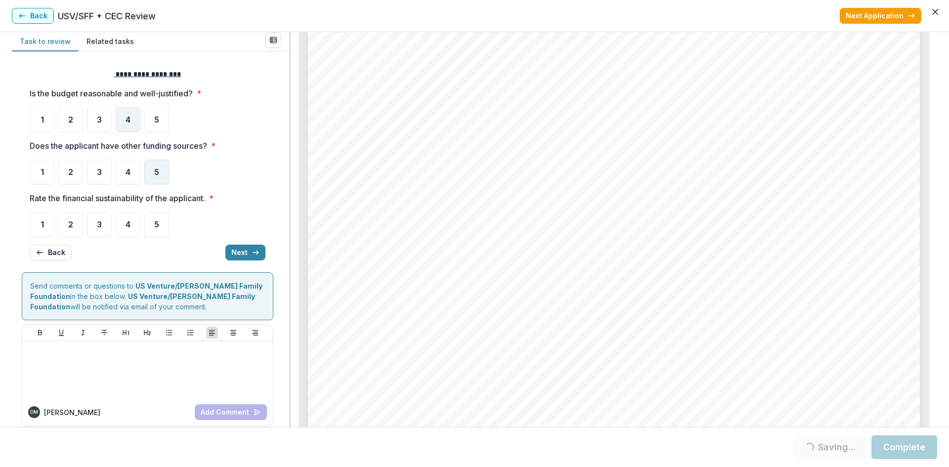
click at [153, 178] on div "5" at bounding box center [156, 172] width 25 height 25
click at [149, 228] on div "5" at bounding box center [156, 224] width 25 height 25
click at [162, 227] on div "5" at bounding box center [156, 224] width 25 height 25
click at [237, 251] on button "Next" at bounding box center [245, 253] width 40 height 16
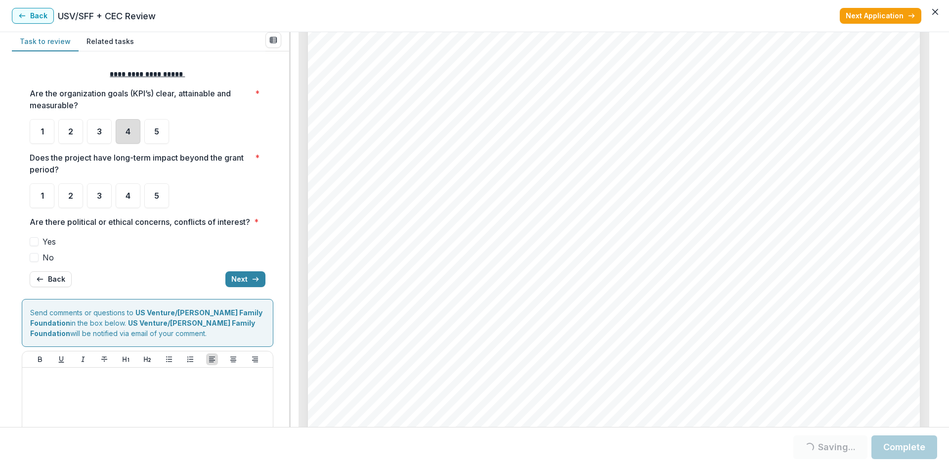
click at [136, 126] on div "4" at bounding box center [128, 131] width 25 height 25
click at [127, 199] on span "4" at bounding box center [128, 196] width 5 height 8
click at [42, 263] on span "No" at bounding box center [47, 258] width 11 height 12
click at [253, 283] on icon "button" at bounding box center [256, 279] width 8 height 8
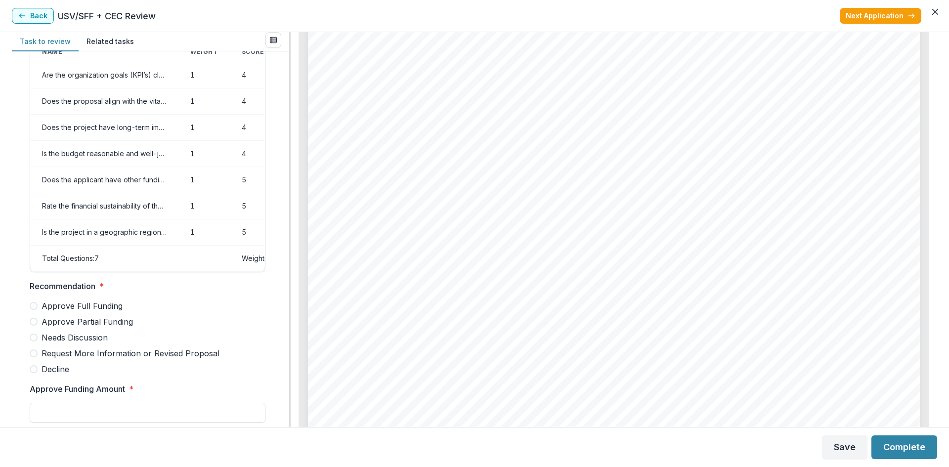
scroll to position [3163, 0]
click at [39, 312] on label "Approve Full Funding" at bounding box center [148, 306] width 236 height 12
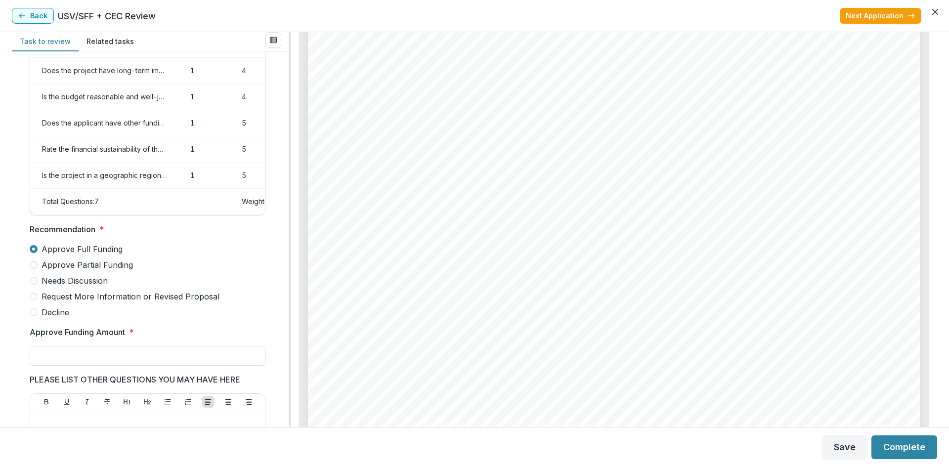
scroll to position [198, 0]
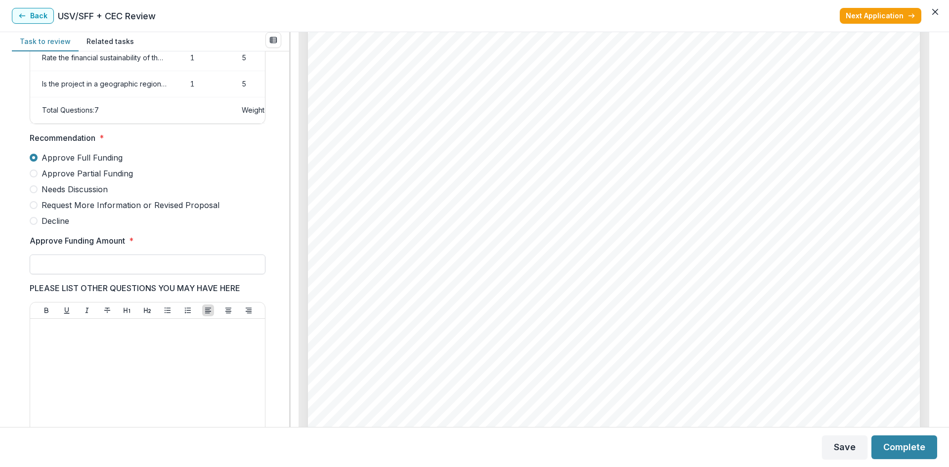
click at [105, 268] on input "Approve Funding Amount *" at bounding box center [148, 264] width 236 height 20
type input "*******"
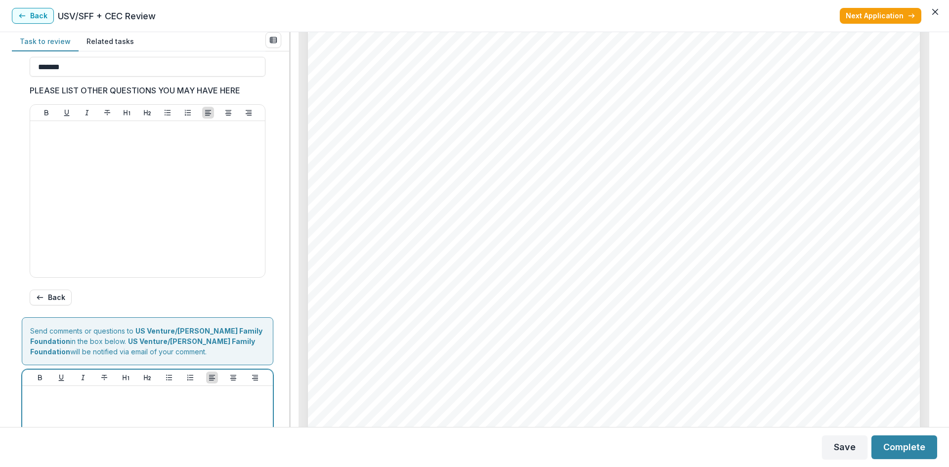
click at [131, 401] on p at bounding box center [147, 395] width 243 height 11
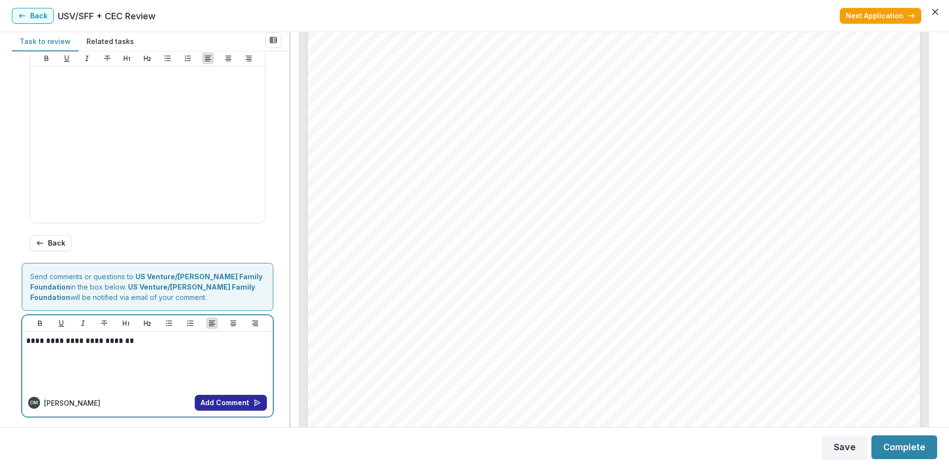
click at [217, 399] on button "Add Comment" at bounding box center [231, 403] width 72 height 16
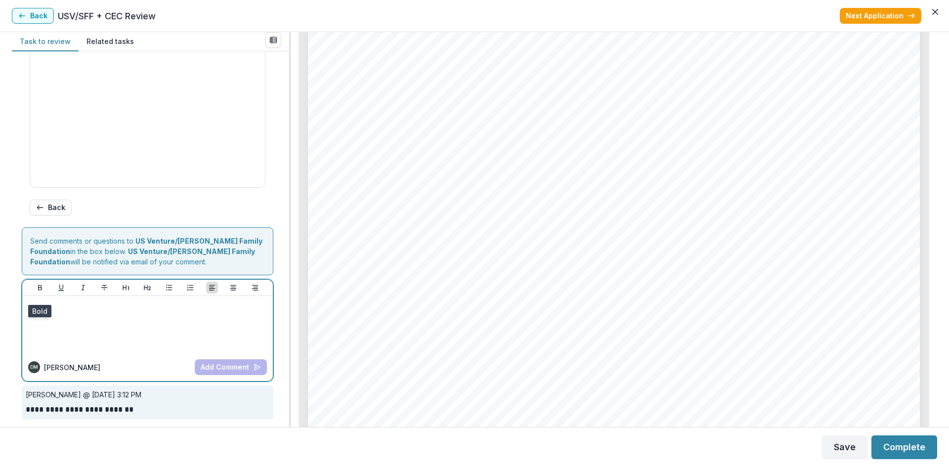
scroll to position [495, 0]
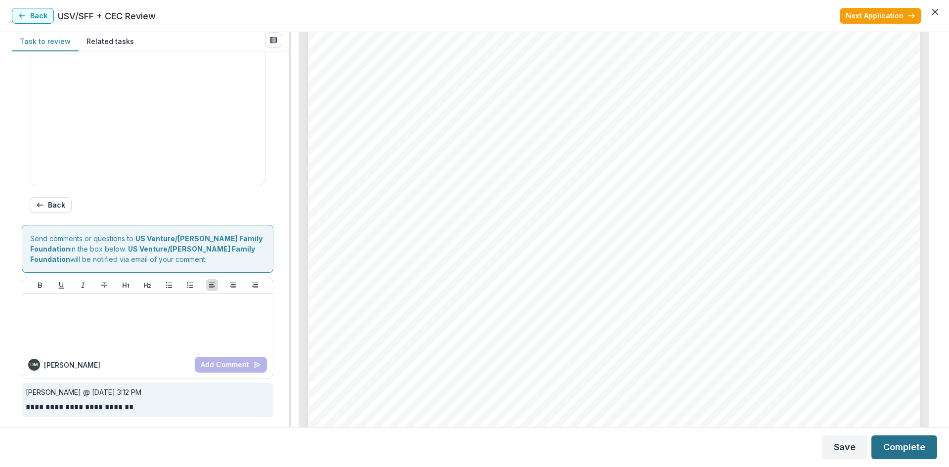
click at [897, 445] on button "Complete" at bounding box center [904, 447] width 66 height 24
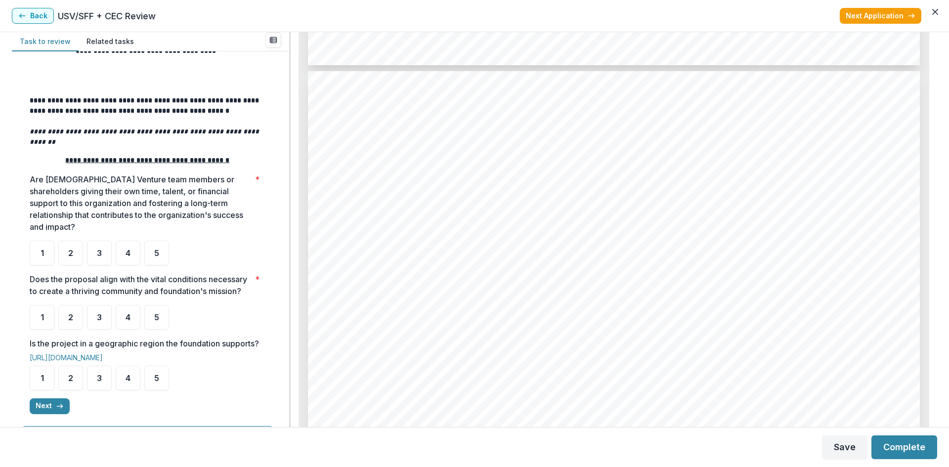
scroll to position [198, 0]
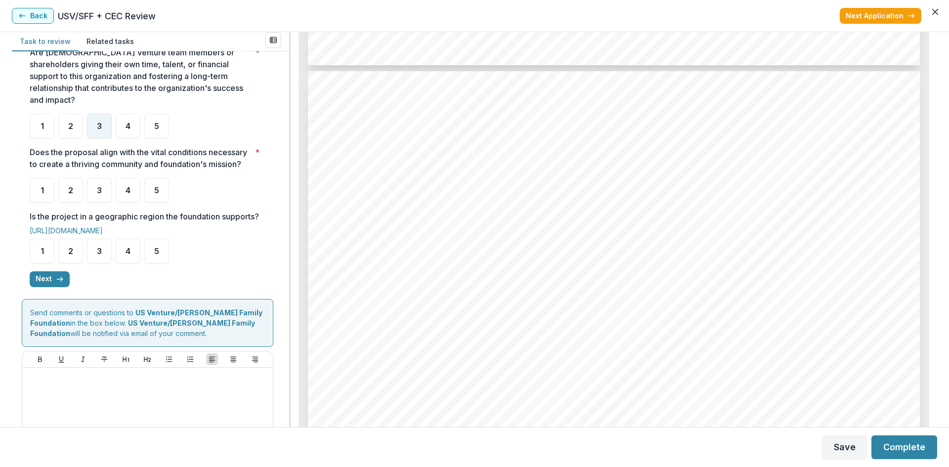
click at [94, 114] on div "3" at bounding box center [99, 126] width 25 height 25
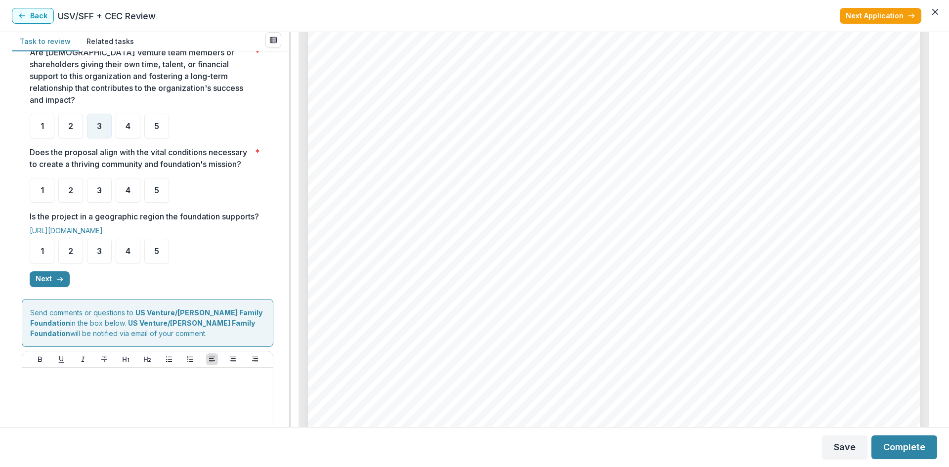
scroll to position [3756, 0]
click at [132, 194] on div "4" at bounding box center [128, 190] width 25 height 25
click at [130, 263] on div "4" at bounding box center [128, 251] width 25 height 25
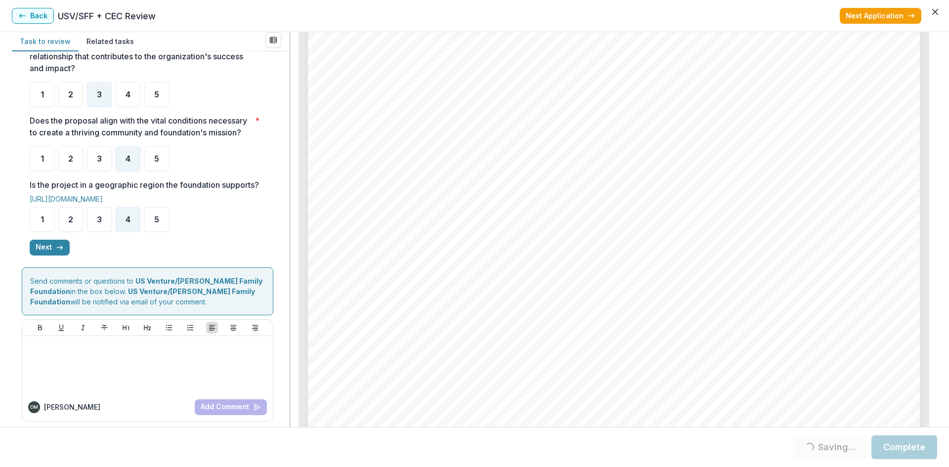
scroll to position [246, 0]
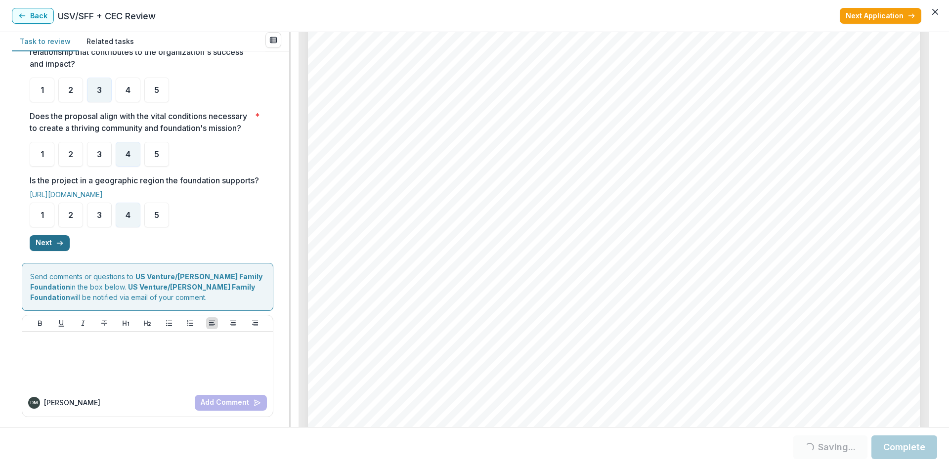
click at [39, 243] on button "Next" at bounding box center [50, 243] width 40 height 16
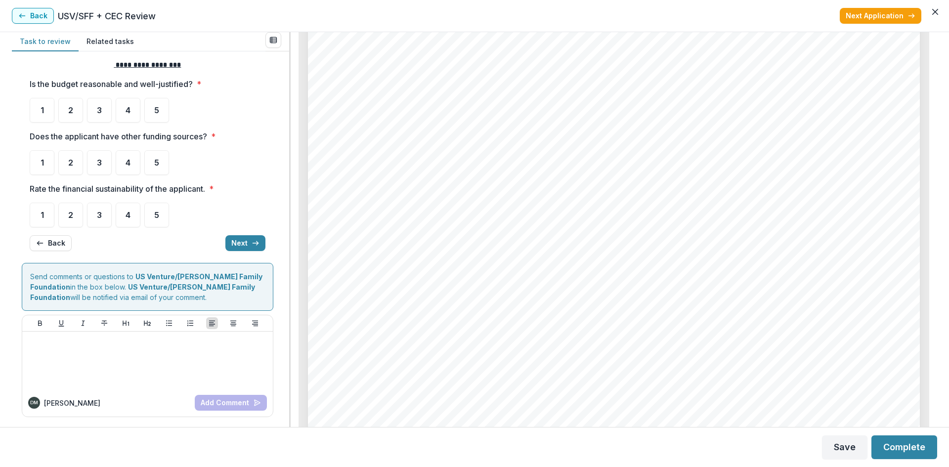
scroll to position [9, 0]
click at [128, 110] on span "4" at bounding box center [128, 110] width 5 height 8
click at [130, 160] on span "4" at bounding box center [128, 163] width 5 height 8
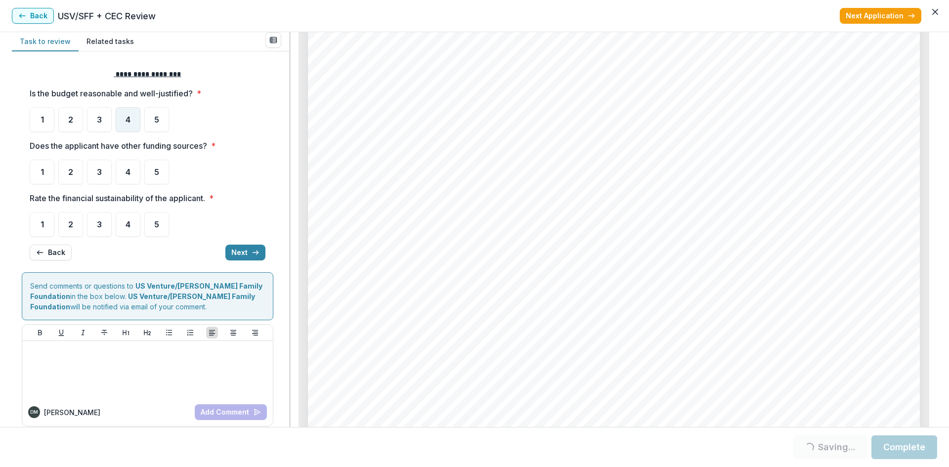
click at [129, 124] on span "4" at bounding box center [128, 120] width 5 height 8
click at [121, 125] on div "4" at bounding box center [128, 119] width 25 height 25
click at [132, 172] on div "4" at bounding box center [128, 172] width 25 height 25
click at [126, 229] on div "4" at bounding box center [128, 224] width 25 height 25
click at [244, 254] on button "Next" at bounding box center [245, 253] width 40 height 16
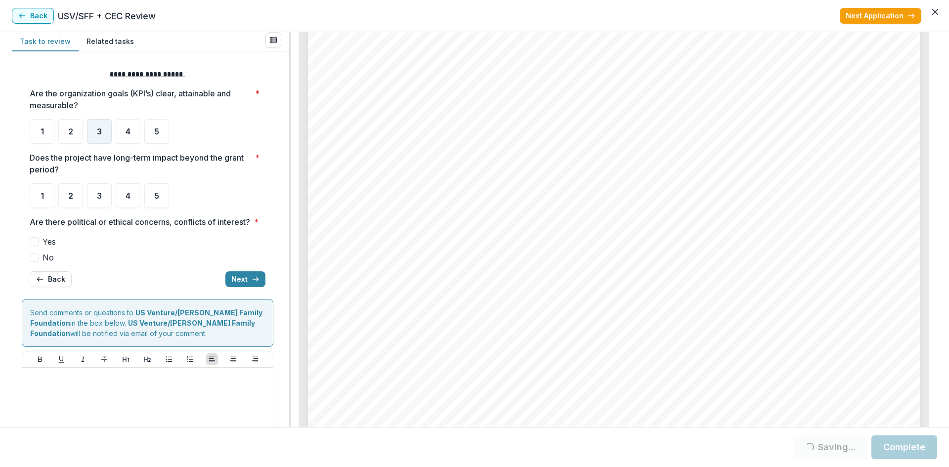
click at [96, 125] on div "3" at bounding box center [99, 131] width 25 height 25
click at [136, 201] on div "4" at bounding box center [128, 195] width 25 height 25
click at [127, 205] on div "4" at bounding box center [128, 195] width 25 height 25
click at [101, 127] on span "3" at bounding box center [99, 131] width 5 height 8
click at [97, 134] on span "3" at bounding box center [99, 131] width 5 height 8
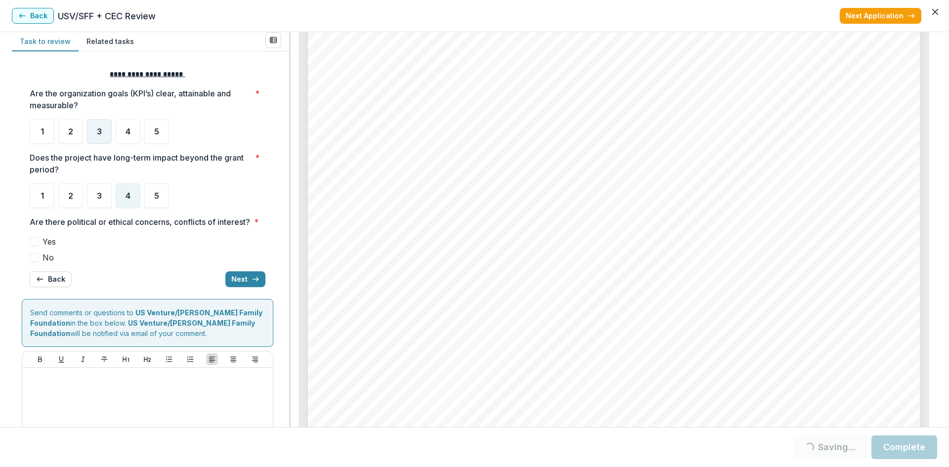
click at [104, 140] on div "3" at bounding box center [99, 131] width 25 height 25
click at [33, 262] on span at bounding box center [34, 257] width 9 height 9
click at [252, 283] on icon "button" at bounding box center [256, 279] width 8 height 8
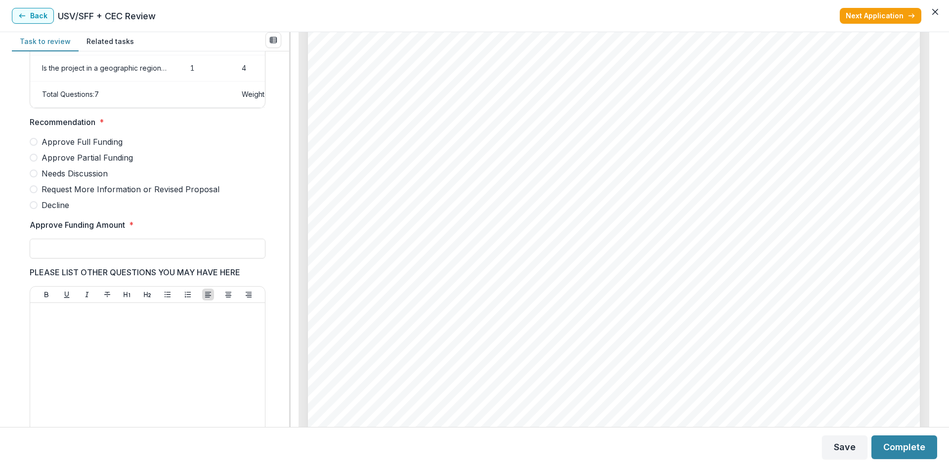
scroll to position [210, 0]
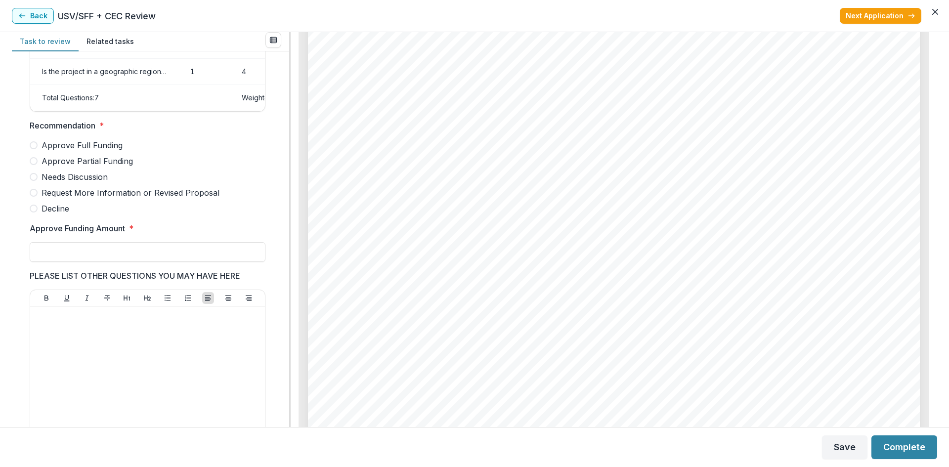
click at [34, 165] on span at bounding box center [34, 161] width 8 height 8
click at [91, 262] on input "Approve Funding Amount *" at bounding box center [148, 252] width 236 height 20
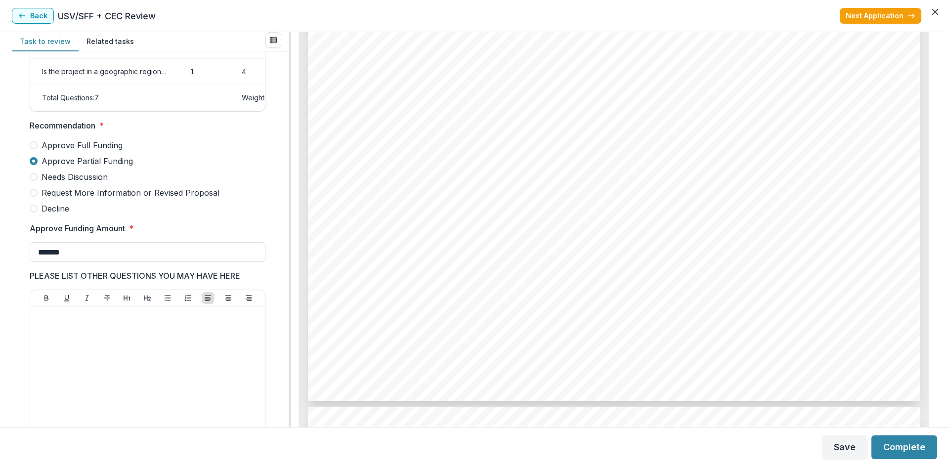
type input "*******"
click at [111, 367] on div at bounding box center [147, 384] width 227 height 148
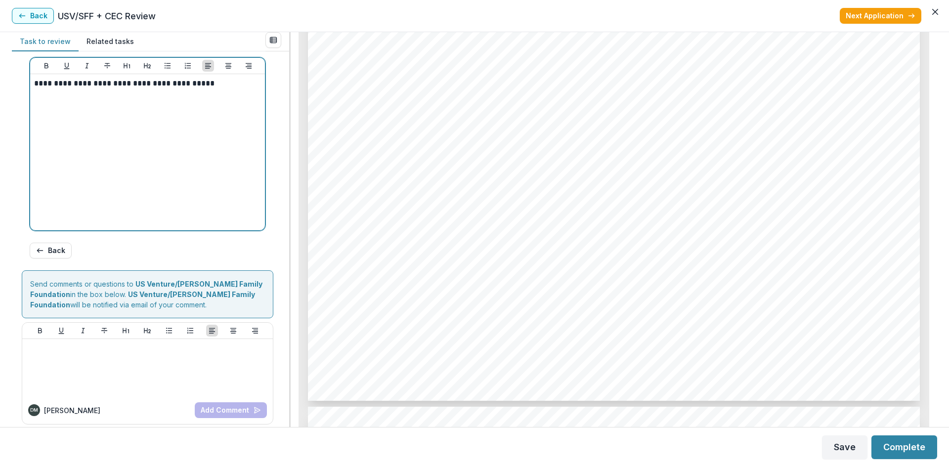
scroll to position [457, 0]
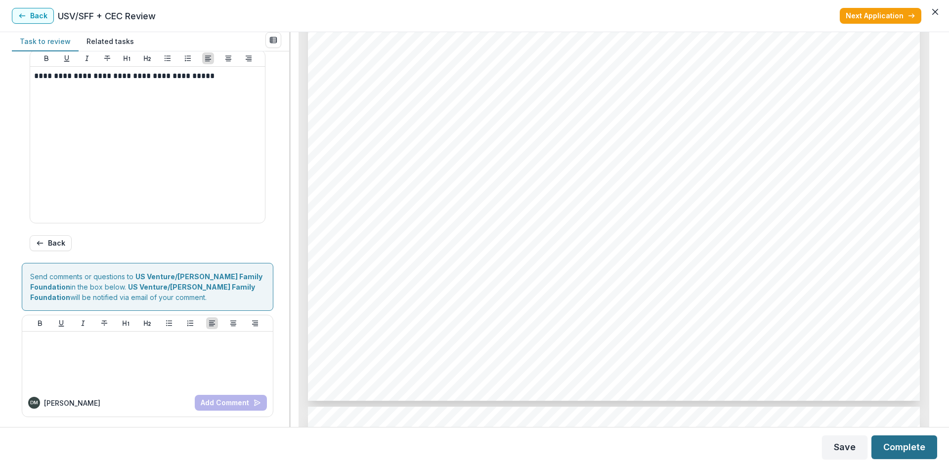
click at [895, 443] on button "Complete" at bounding box center [904, 447] width 66 height 24
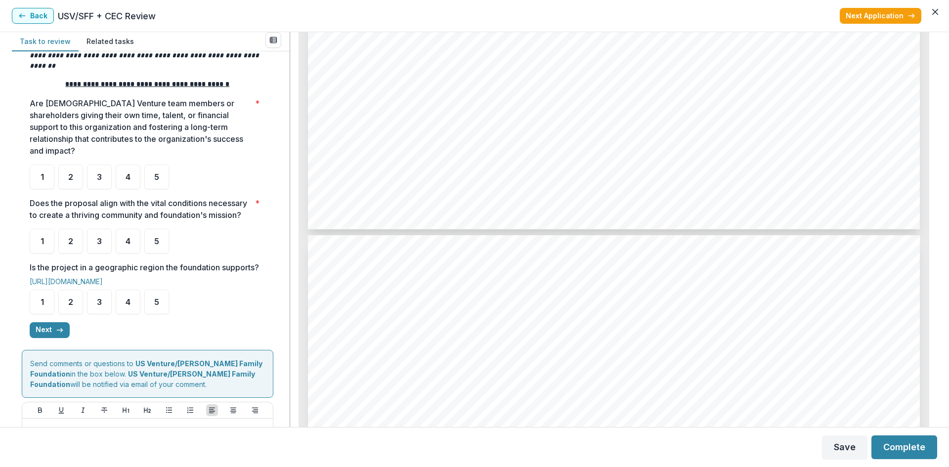
scroll to position [1828, 0]
click at [105, 165] on div "3" at bounding box center [99, 177] width 25 height 25
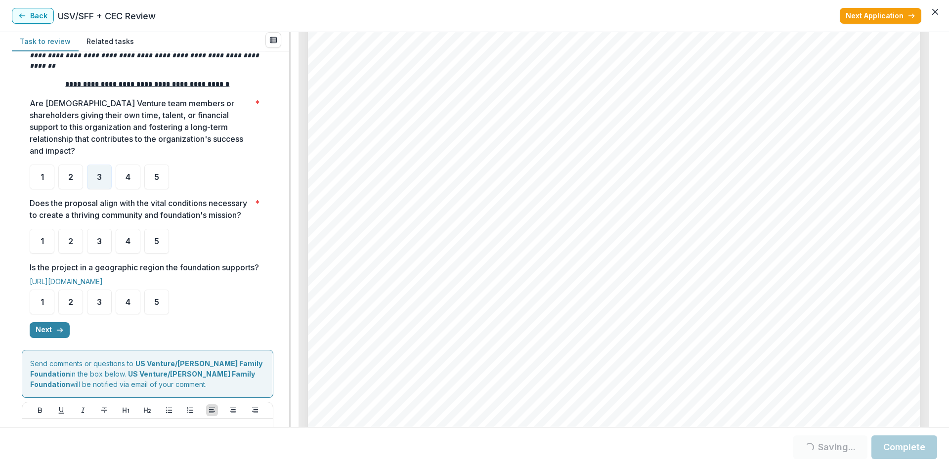
scroll to position [3805, 0]
click at [131, 244] on div "4" at bounding box center [128, 241] width 25 height 25
click at [130, 306] on span "4" at bounding box center [128, 302] width 5 height 8
click at [129, 239] on span "4" at bounding box center [128, 241] width 5 height 8
click at [131, 252] on div "4" at bounding box center [128, 241] width 25 height 25
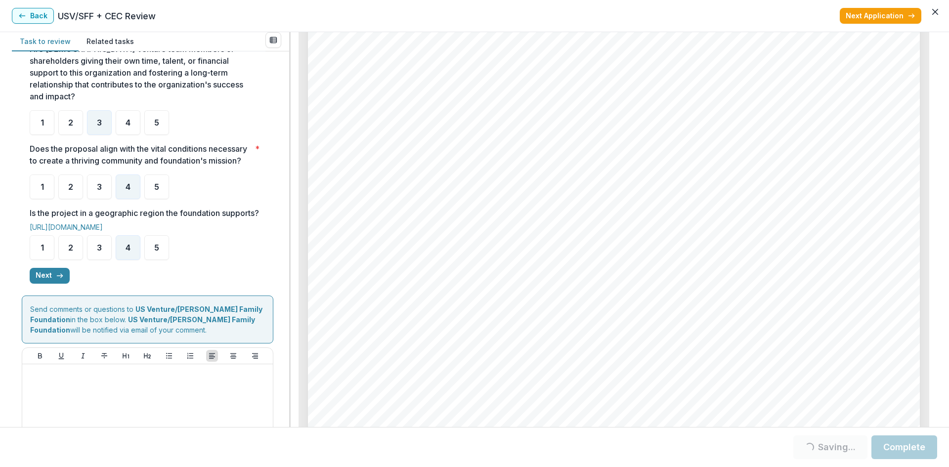
scroll to position [246, 0]
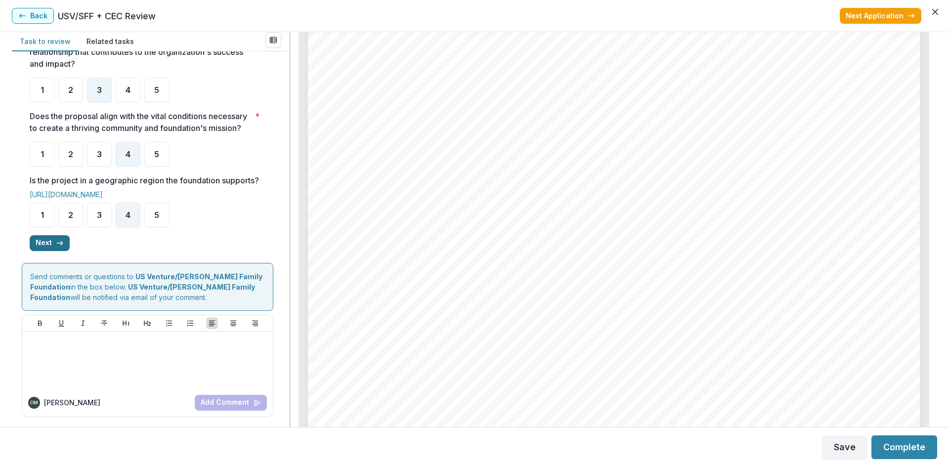
click at [33, 239] on button "Next" at bounding box center [50, 243] width 40 height 16
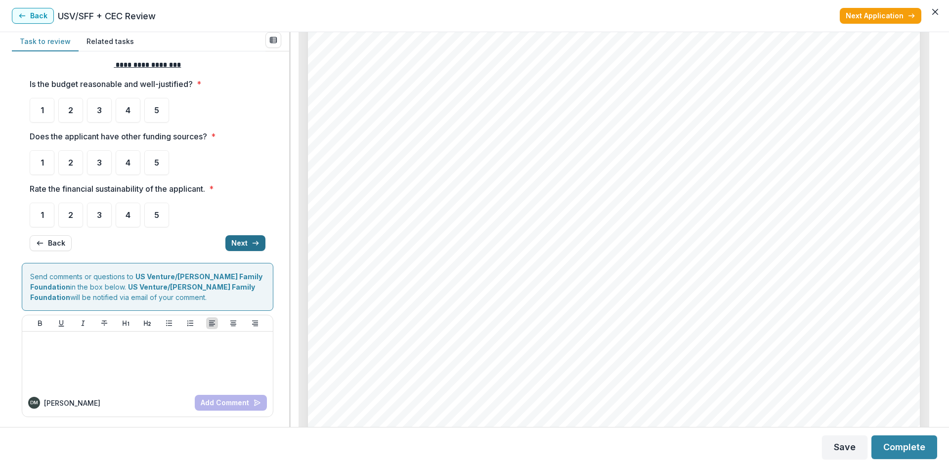
scroll to position [9, 0]
click at [131, 114] on div "4" at bounding box center [128, 110] width 25 height 25
click at [124, 113] on div "4" at bounding box center [128, 110] width 25 height 25
click at [125, 110] on div "4" at bounding box center [128, 110] width 25 height 25
click at [130, 113] on span "4" at bounding box center [128, 110] width 5 height 8
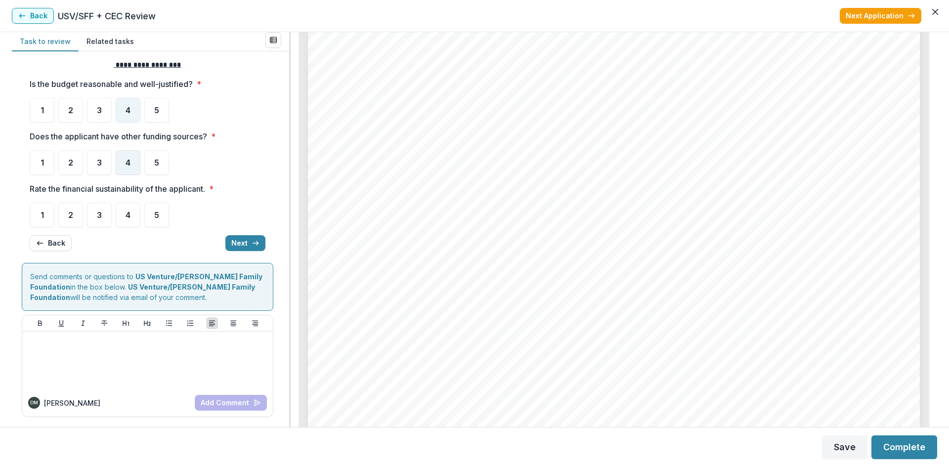
drag, startPoint x: 130, startPoint y: 153, endPoint x: 132, endPoint y: 159, distance: 6.3
click at [129, 153] on div "4" at bounding box center [128, 162] width 25 height 25
click at [139, 223] on div "4" at bounding box center [128, 215] width 25 height 25
click at [243, 241] on button "Next" at bounding box center [245, 243] width 40 height 16
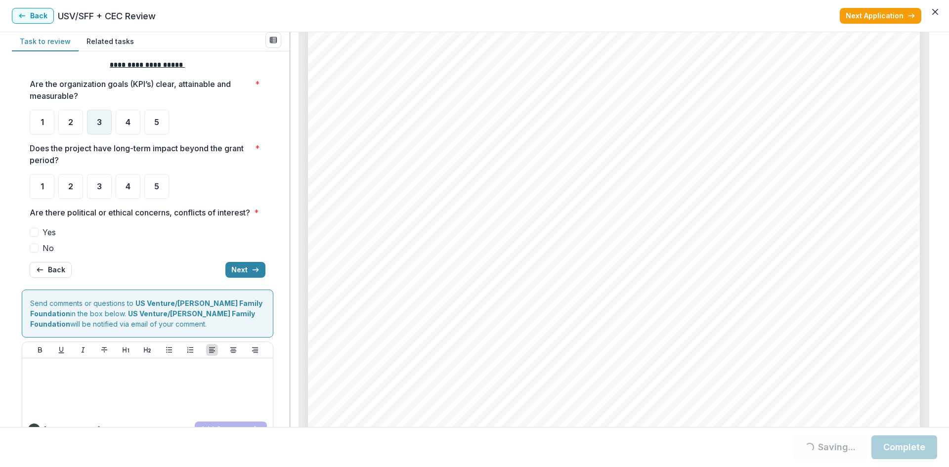
click at [103, 121] on div "3" at bounding box center [99, 122] width 25 height 25
click at [131, 184] on div "4" at bounding box center [128, 186] width 25 height 25
drag, startPoint x: 107, startPoint y: 134, endPoint x: 102, endPoint y: 129, distance: 7.3
click at [107, 133] on div "3" at bounding box center [99, 122] width 25 height 25
click at [36, 253] on span at bounding box center [34, 248] width 9 height 9
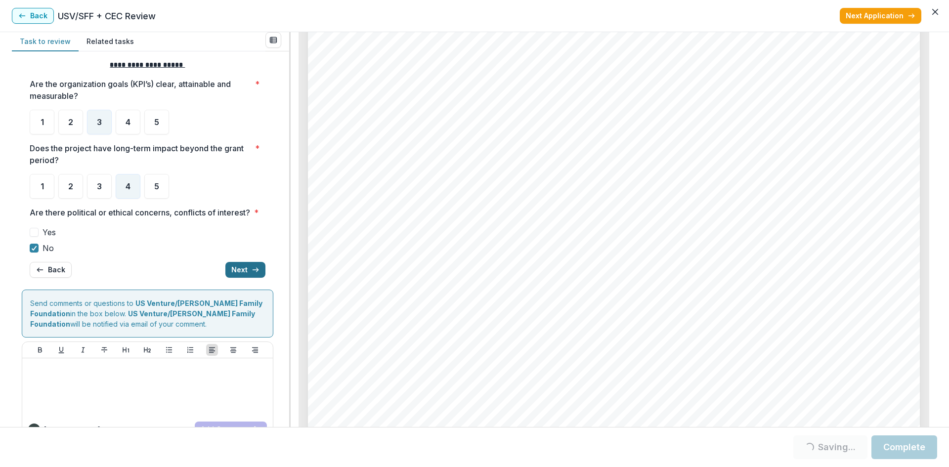
click at [246, 278] on button "Next" at bounding box center [245, 270] width 40 height 16
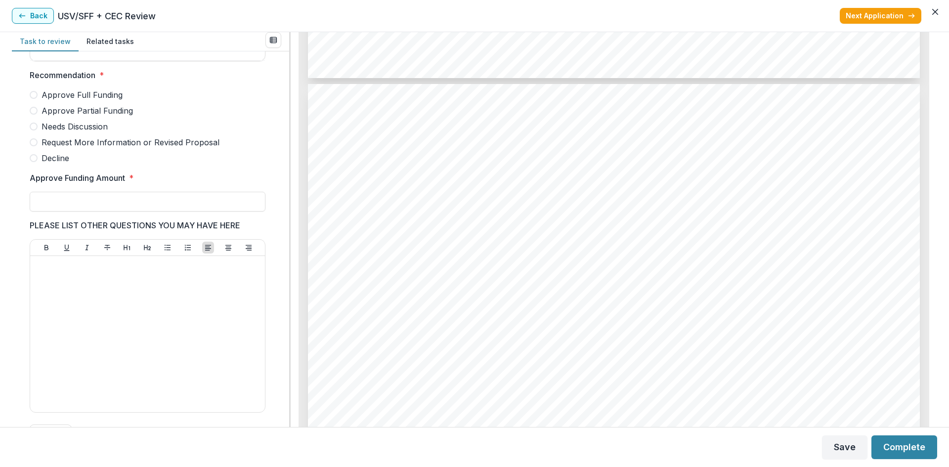
scroll to position [259, 0]
click at [32, 116] on span at bounding box center [34, 112] width 8 height 8
click at [91, 212] on input "Approve Funding Amount *" at bounding box center [148, 203] width 236 height 20
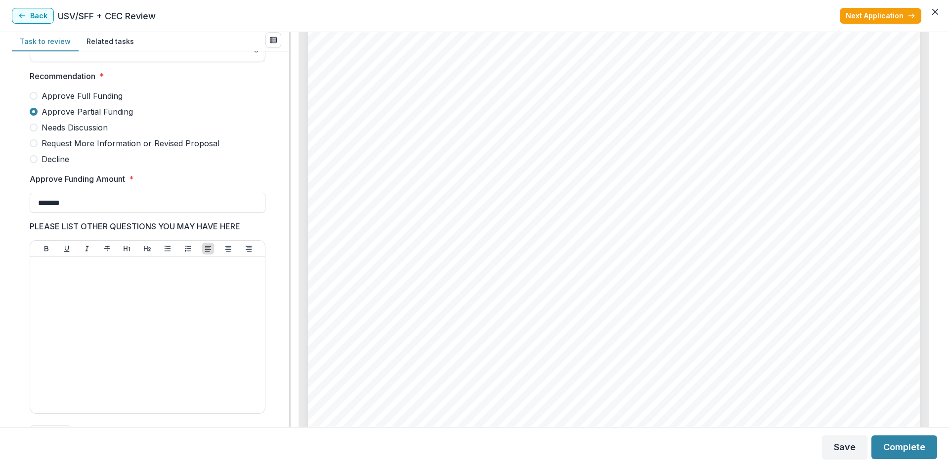
scroll to position [3805, 0]
type input "*******"
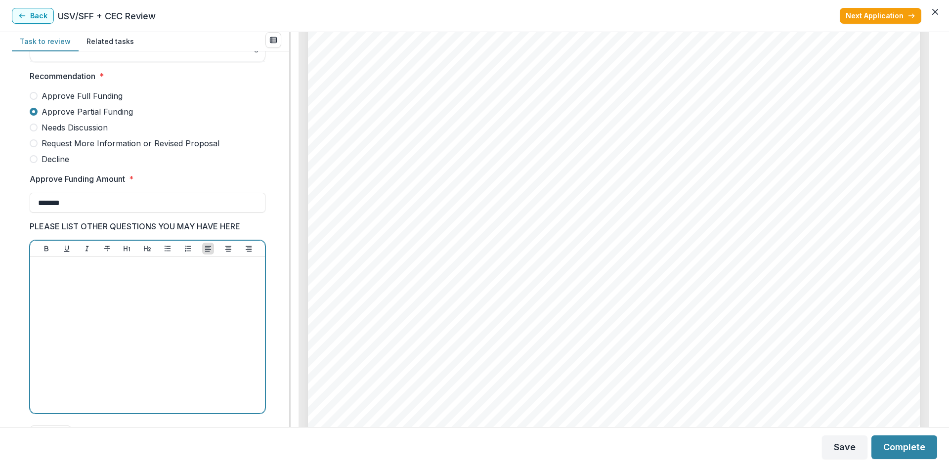
click at [110, 304] on div at bounding box center [147, 335] width 227 height 148
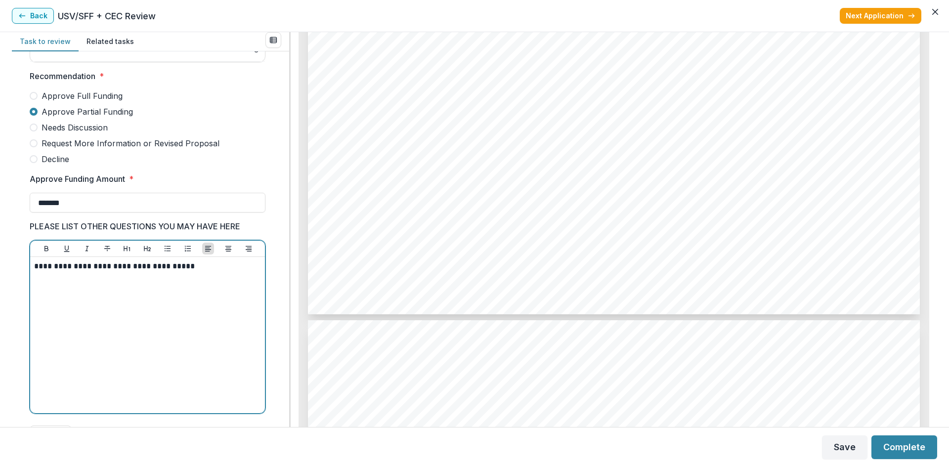
scroll to position [4151, 0]
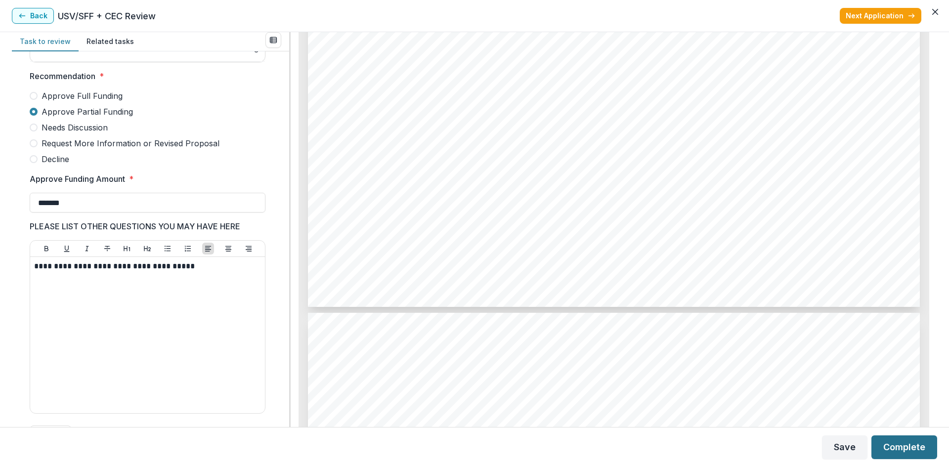
click at [896, 444] on button "Complete" at bounding box center [904, 447] width 66 height 24
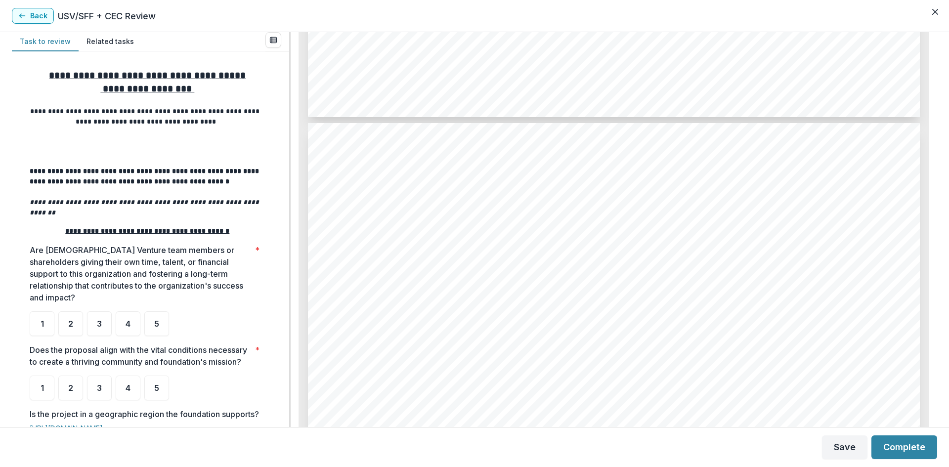
scroll to position [1730, 0]
click at [105, 314] on div "3" at bounding box center [99, 323] width 25 height 25
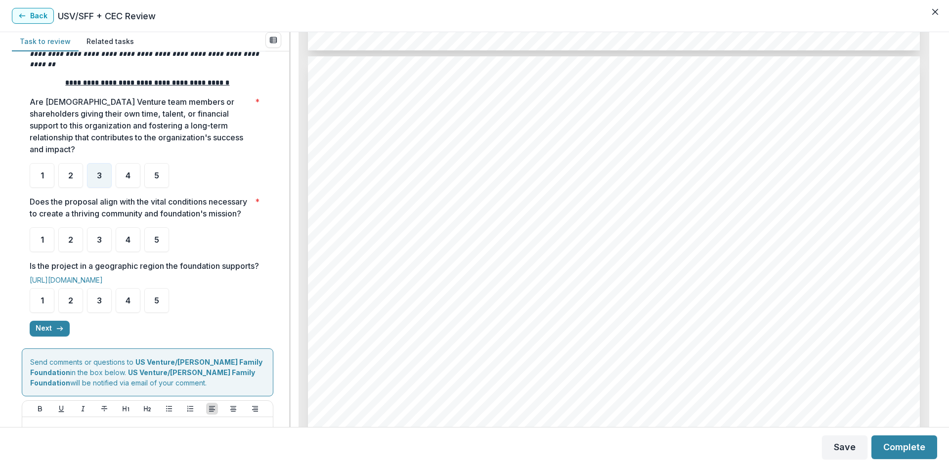
scroll to position [1927, 0]
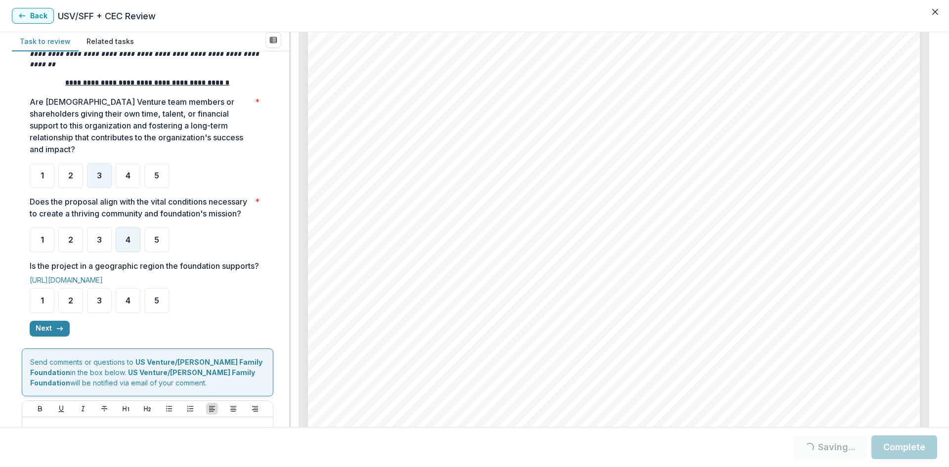
click at [121, 239] on div "4" at bounding box center [128, 239] width 25 height 25
click at [122, 313] on div "4" at bounding box center [128, 300] width 25 height 25
click at [45, 344] on div "**********" at bounding box center [148, 128] width 236 height 431
click at [43, 337] on button "Next" at bounding box center [50, 329] width 40 height 16
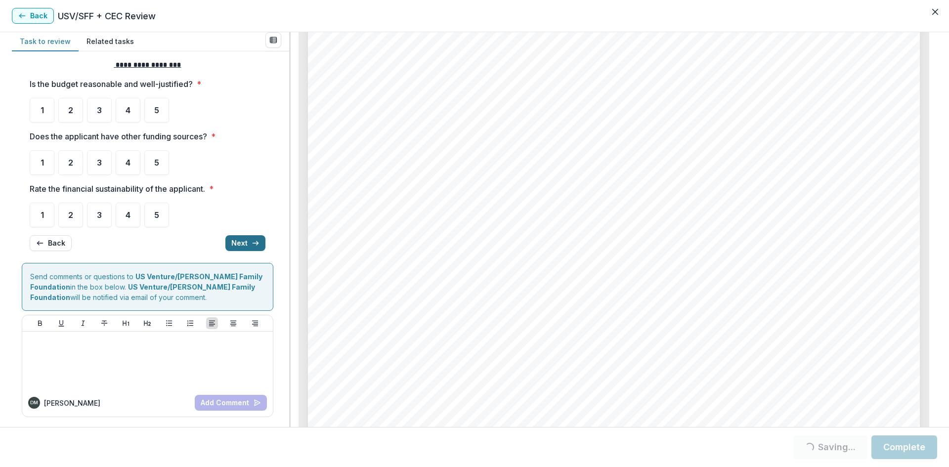
scroll to position [0, 0]
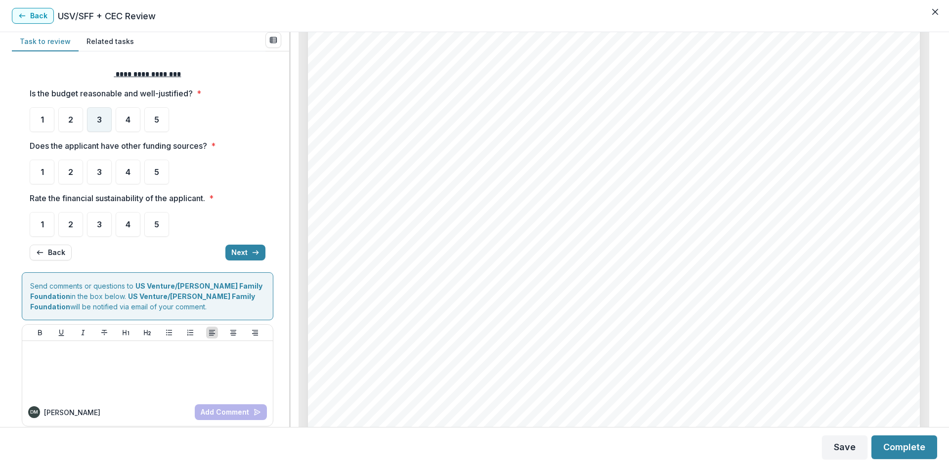
click at [103, 122] on div "3" at bounding box center [99, 119] width 25 height 25
click at [69, 171] on span "2" at bounding box center [70, 172] width 5 height 8
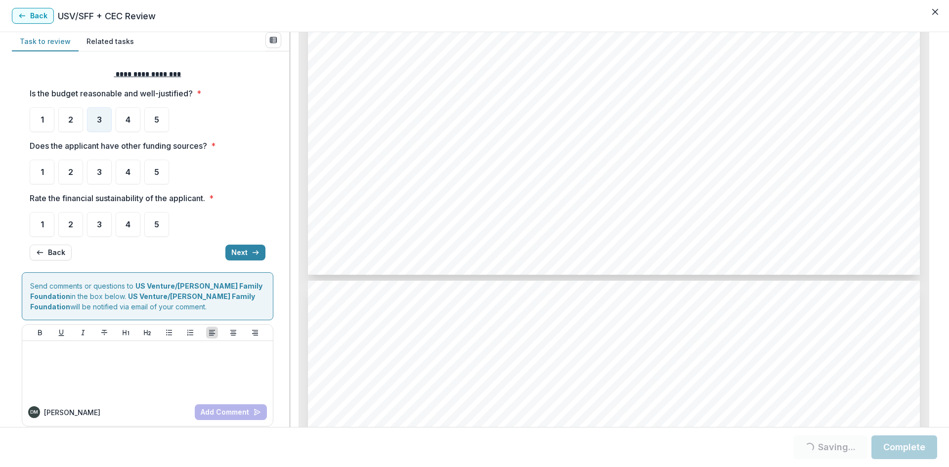
scroll to position [4299, 0]
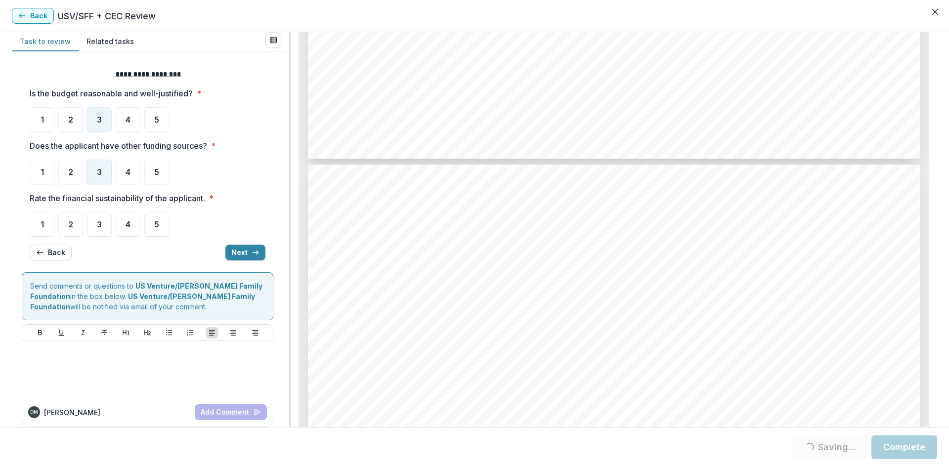
click at [98, 172] on span "3" at bounding box center [99, 172] width 5 height 8
click at [96, 222] on div "3" at bounding box center [99, 224] width 25 height 25
click at [234, 253] on button "Next" at bounding box center [245, 253] width 40 height 16
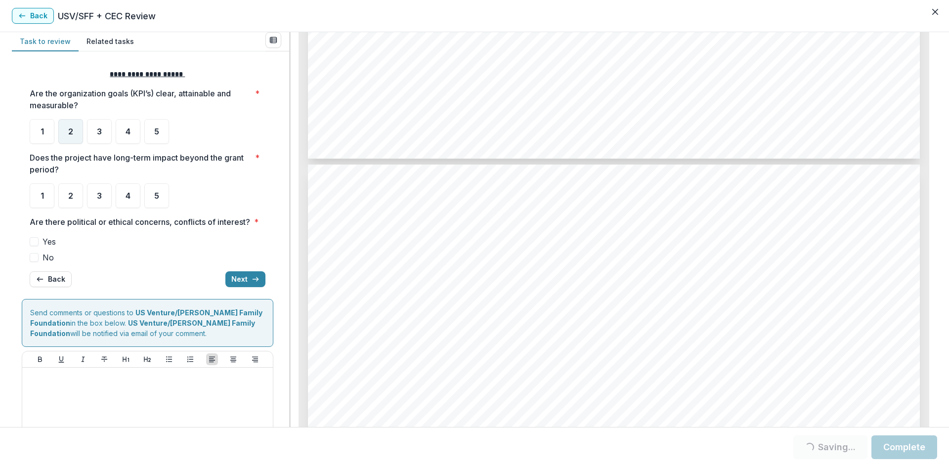
click at [72, 131] on span "2" at bounding box center [70, 131] width 5 height 8
click at [73, 194] on span "2" at bounding box center [70, 196] width 5 height 8
click at [64, 196] on div "2" at bounding box center [70, 195] width 25 height 25
click at [64, 199] on div "2" at bounding box center [70, 195] width 25 height 25
click at [38, 262] on span at bounding box center [34, 257] width 9 height 9
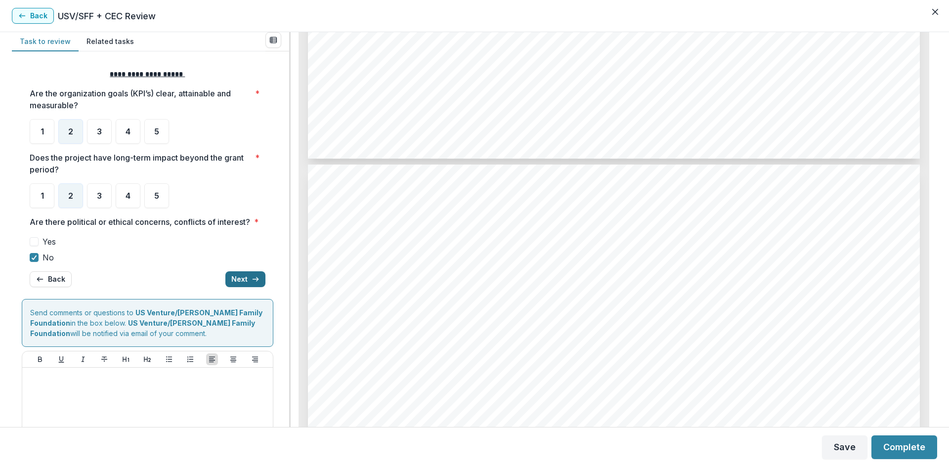
click at [241, 287] on button "Next" at bounding box center [245, 279] width 40 height 16
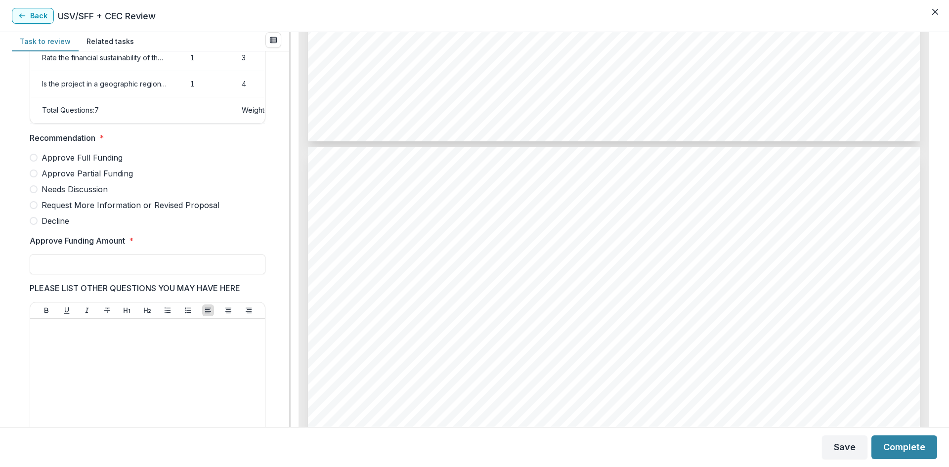
scroll to position [3459, 0]
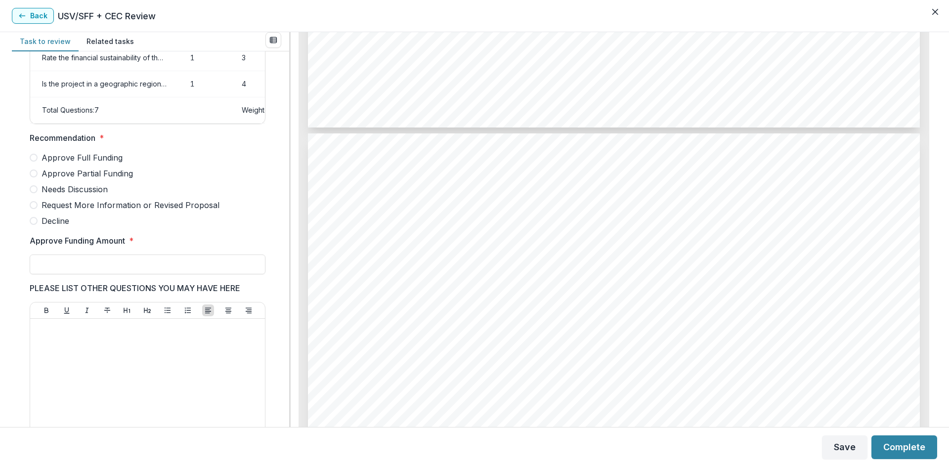
click at [36, 179] on label "Approve Partial Funding" at bounding box center [148, 174] width 236 height 12
click at [119, 266] on input "Approve Funding Amount *" at bounding box center [148, 264] width 236 height 20
type input "******"
click at [208, 346] on div at bounding box center [147, 397] width 227 height 148
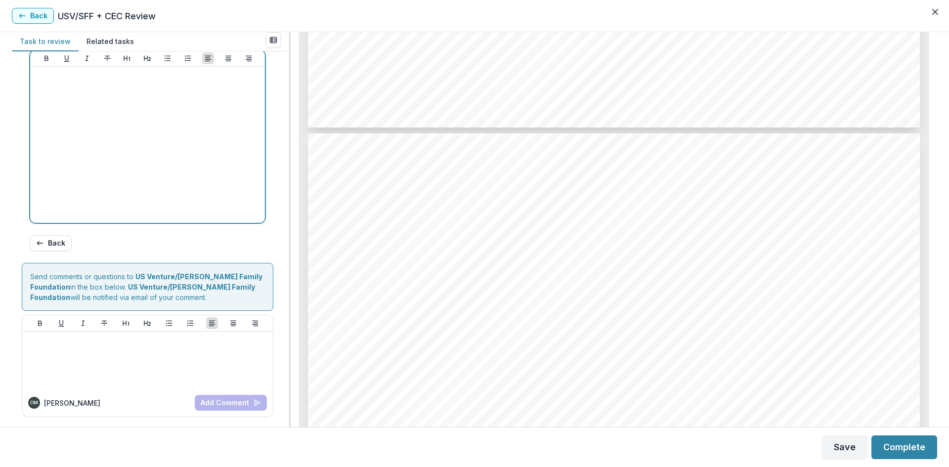
scroll to position [457, 0]
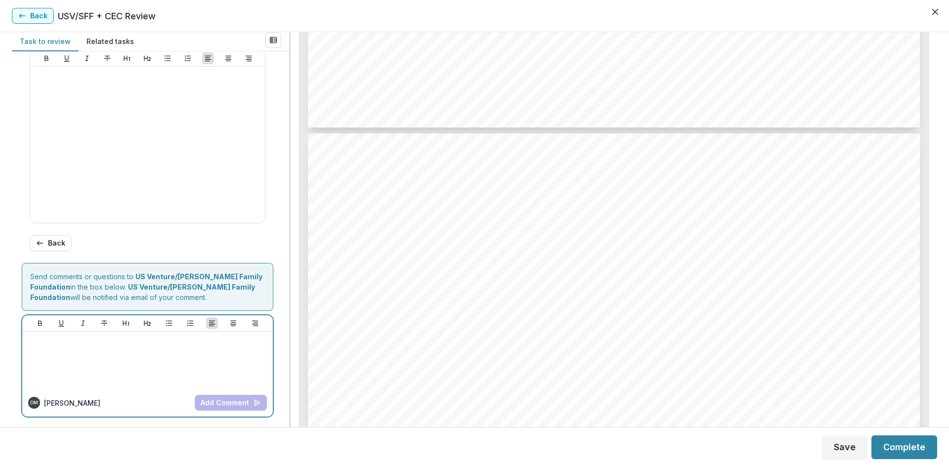
click at [145, 351] on div at bounding box center [147, 360] width 243 height 49
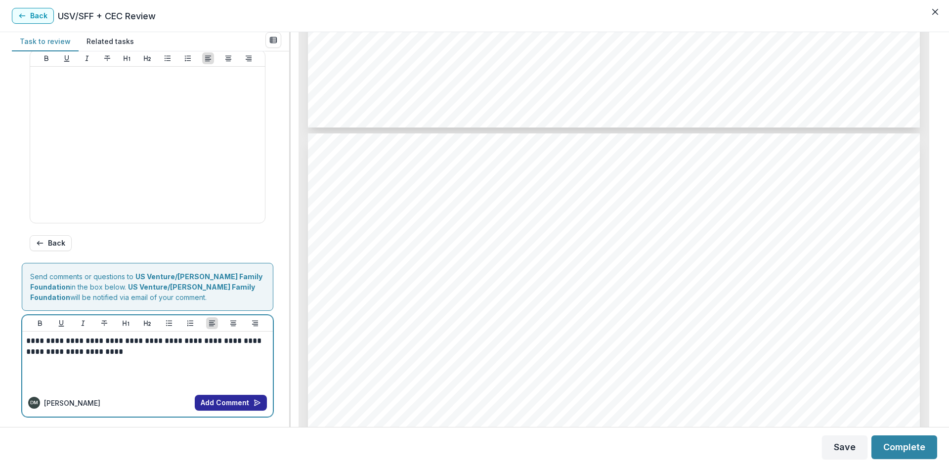
click at [222, 402] on button "Add Comment" at bounding box center [231, 403] width 72 height 16
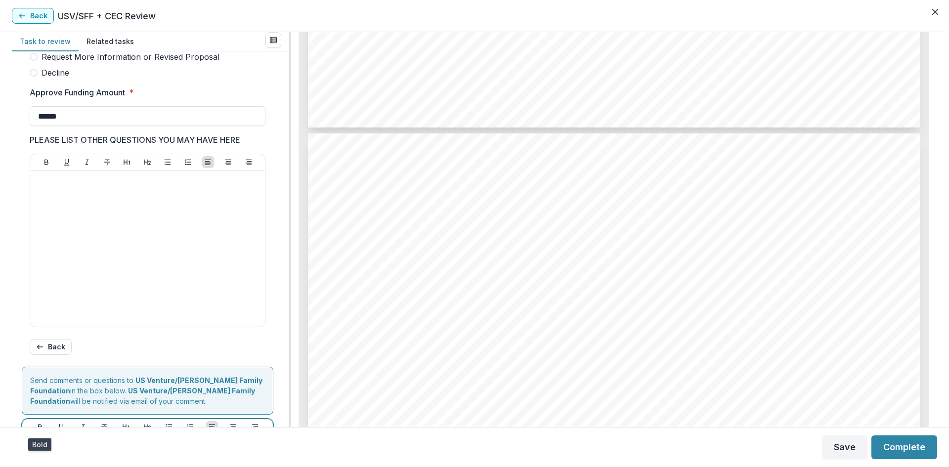
scroll to position [507, 0]
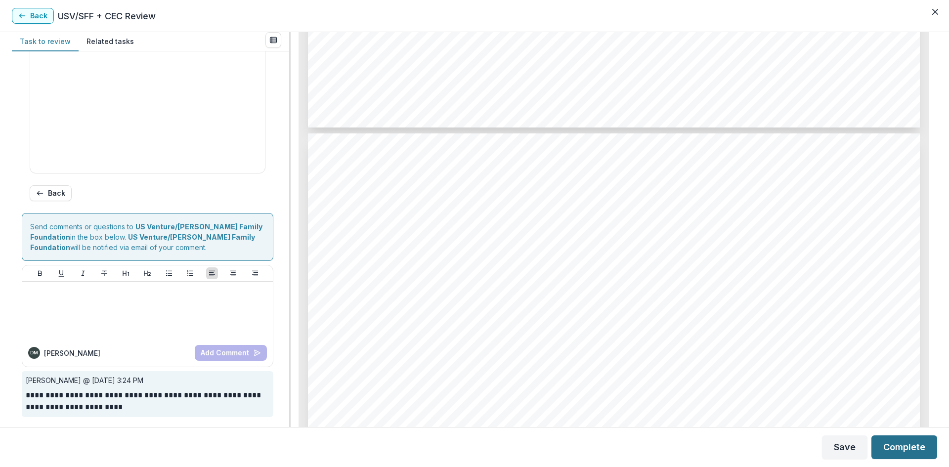
click at [902, 443] on button "Complete" at bounding box center [904, 447] width 66 height 24
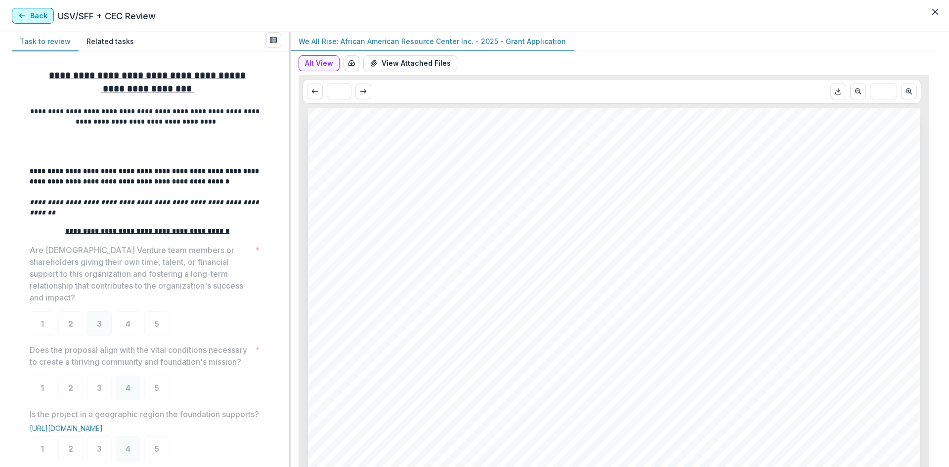
click at [18, 15] on button "Back" at bounding box center [33, 16] width 42 height 16
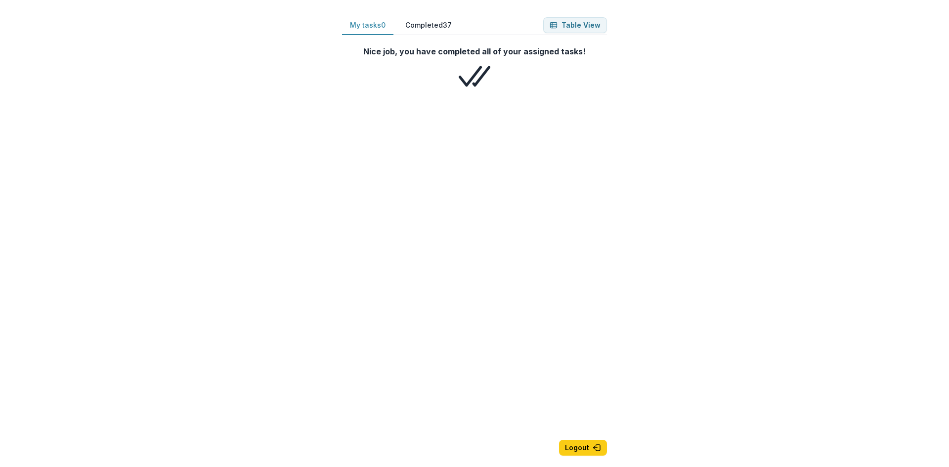
click at [426, 23] on button "Completed 37" at bounding box center [428, 25] width 62 height 19
click at [370, 24] on button "My tasks 0" at bounding box center [367, 25] width 51 height 19
